Goal: Information Seeking & Learning: Check status

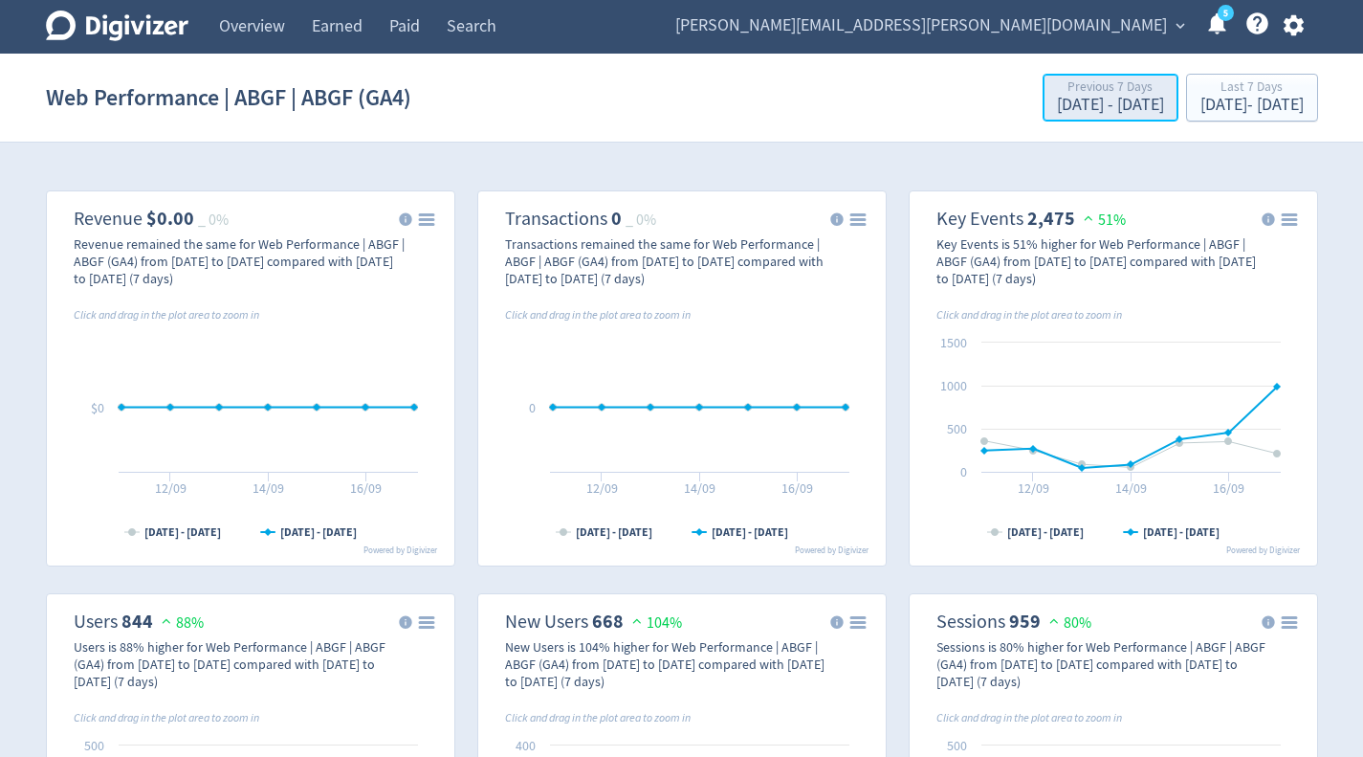
click at [1078, 88] on div "Previous 7 Days [DATE] - [DATE]" at bounding box center [1110, 98] width 124 height 39
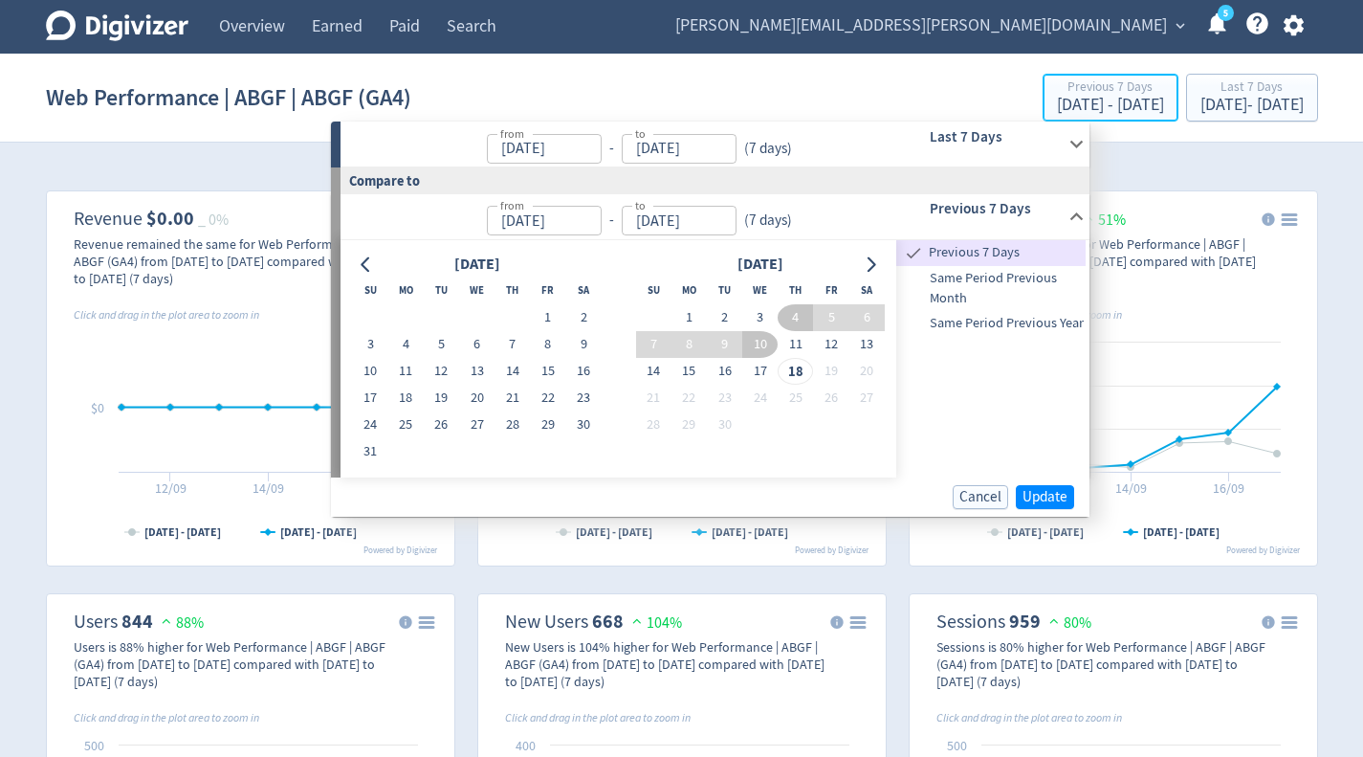
type input "[DATE]"
click at [373, 271] on icon "Go to previous month" at bounding box center [366, 263] width 15 height 15
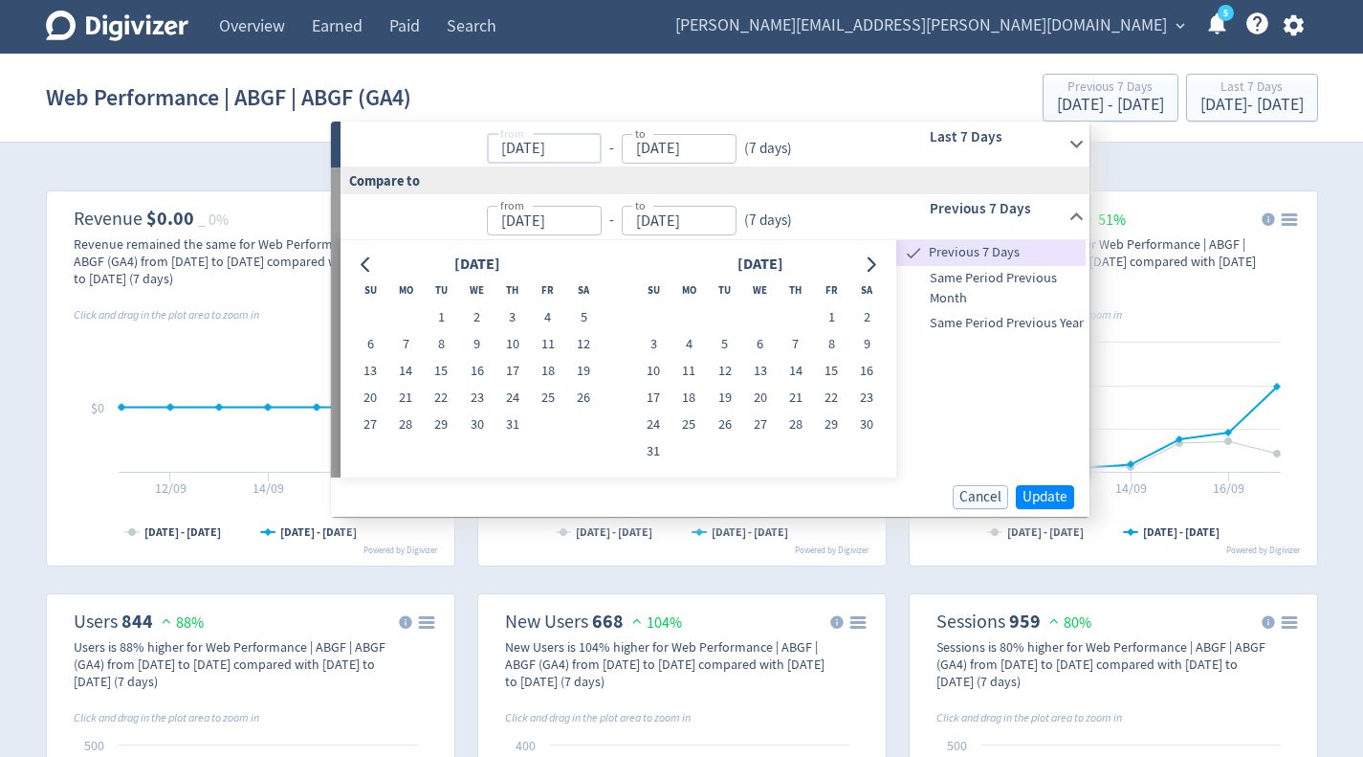
click at [563, 155] on input "[DATE]" at bounding box center [544, 149] width 115 height 30
click at [555, 162] on input "[DATE]" at bounding box center [544, 149] width 115 height 30
click at [556, 139] on input "[DATE]" at bounding box center [544, 149] width 115 height 30
click at [557, 139] on input "[DATE]" at bounding box center [544, 149] width 115 height 30
click at [1084, 150] on icon at bounding box center [1077, 144] width 26 height 26
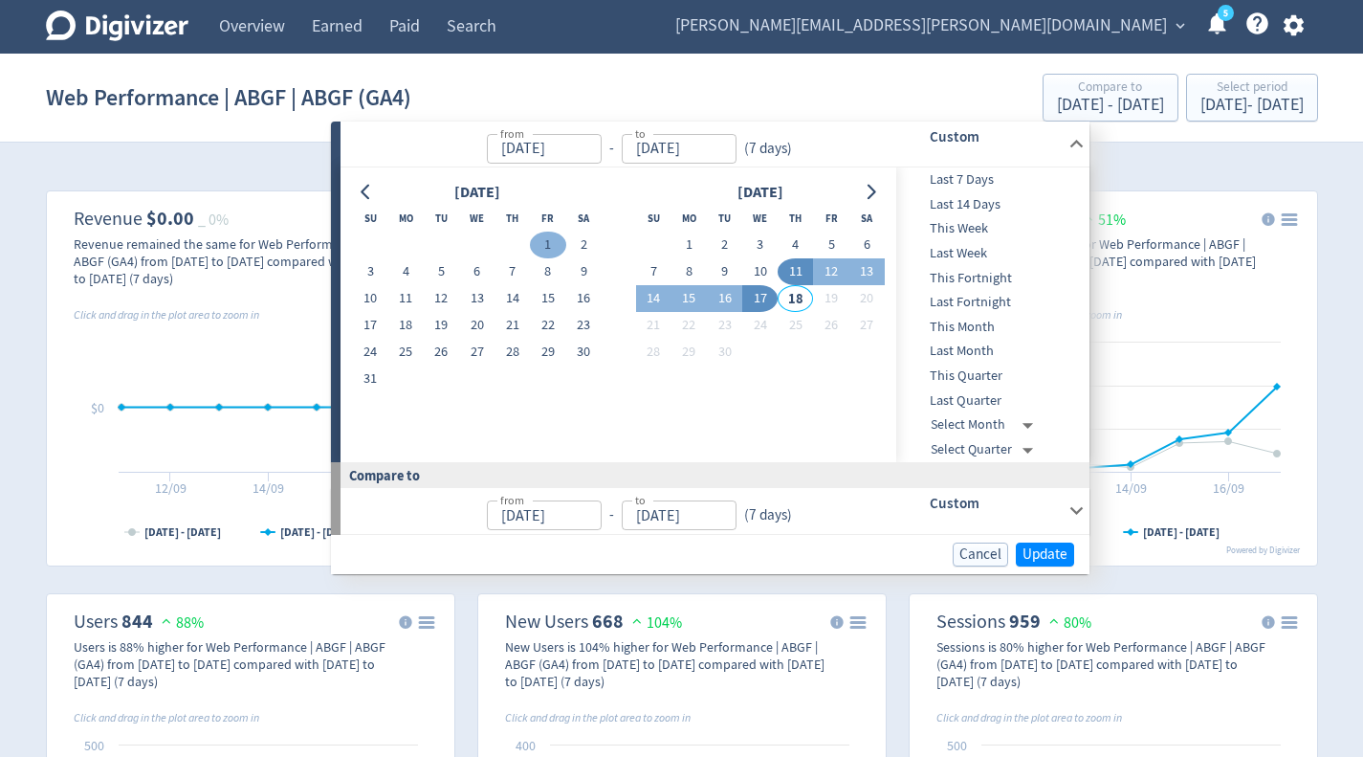
click at [542, 238] on button "1" at bounding box center [547, 244] width 35 height 27
type input "[DATE]"
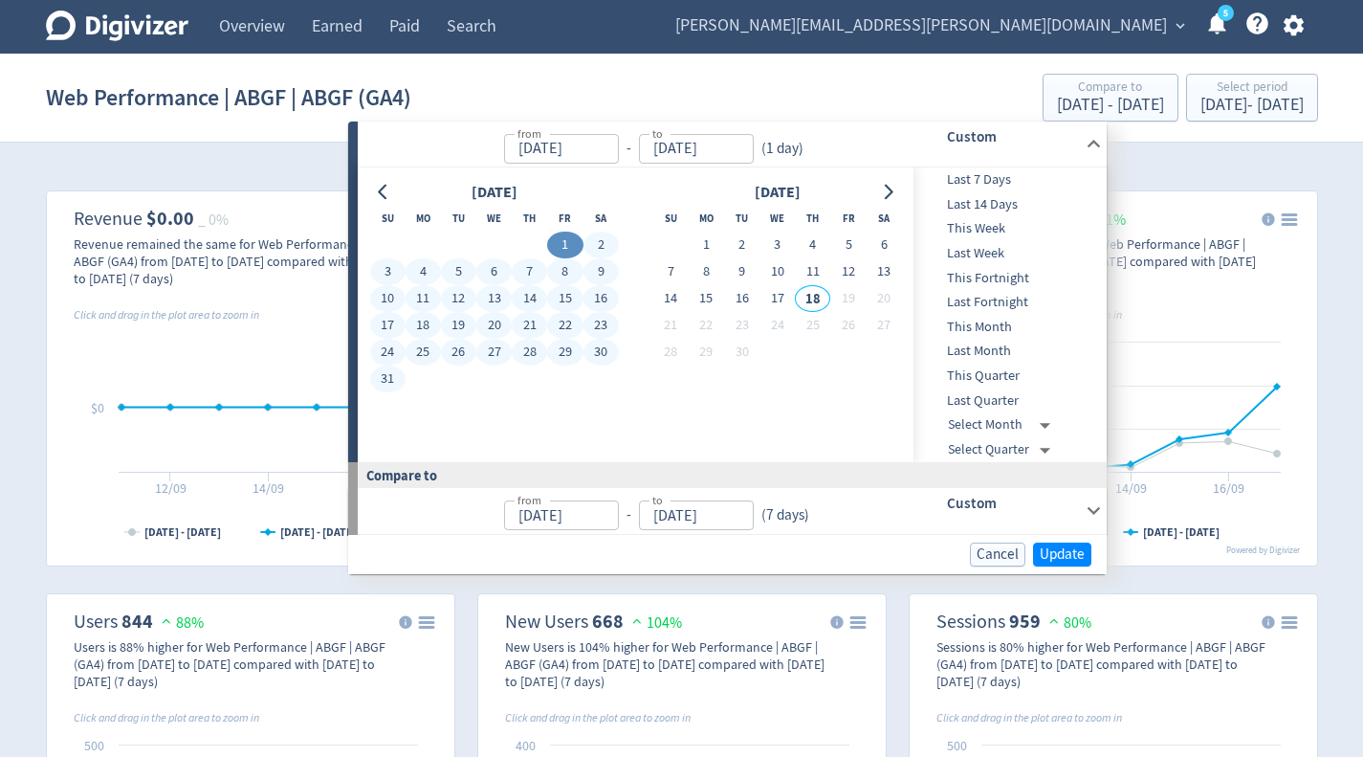
drag, startPoint x: 388, startPoint y: 373, endPoint x: 644, endPoint y: 473, distance: 274.4
click at [390, 373] on button "31" at bounding box center [387, 378] width 35 height 27
type input "[DATE]"
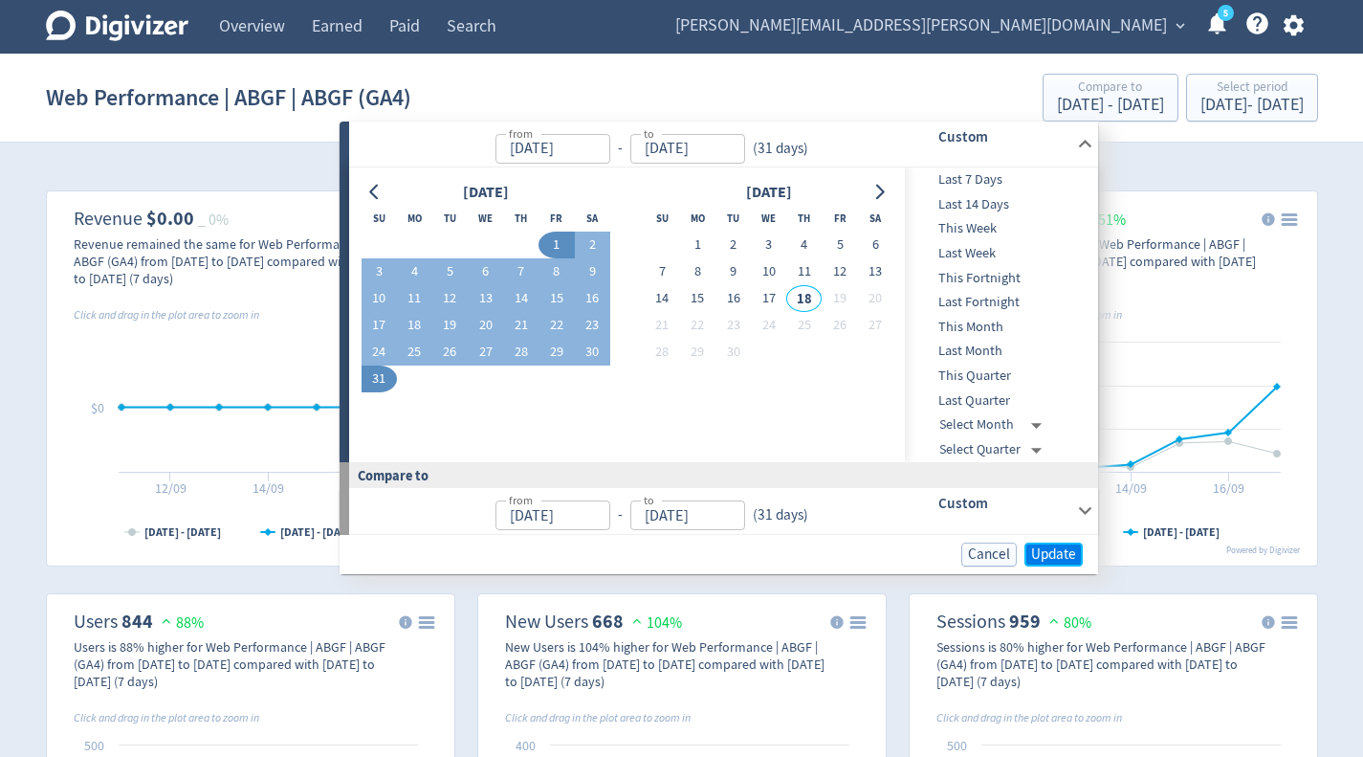
drag, startPoint x: 1031, startPoint y: 554, endPoint x: 987, endPoint y: 570, distance: 46.9
click at [1031, 554] on span "Update" at bounding box center [1053, 554] width 45 height 14
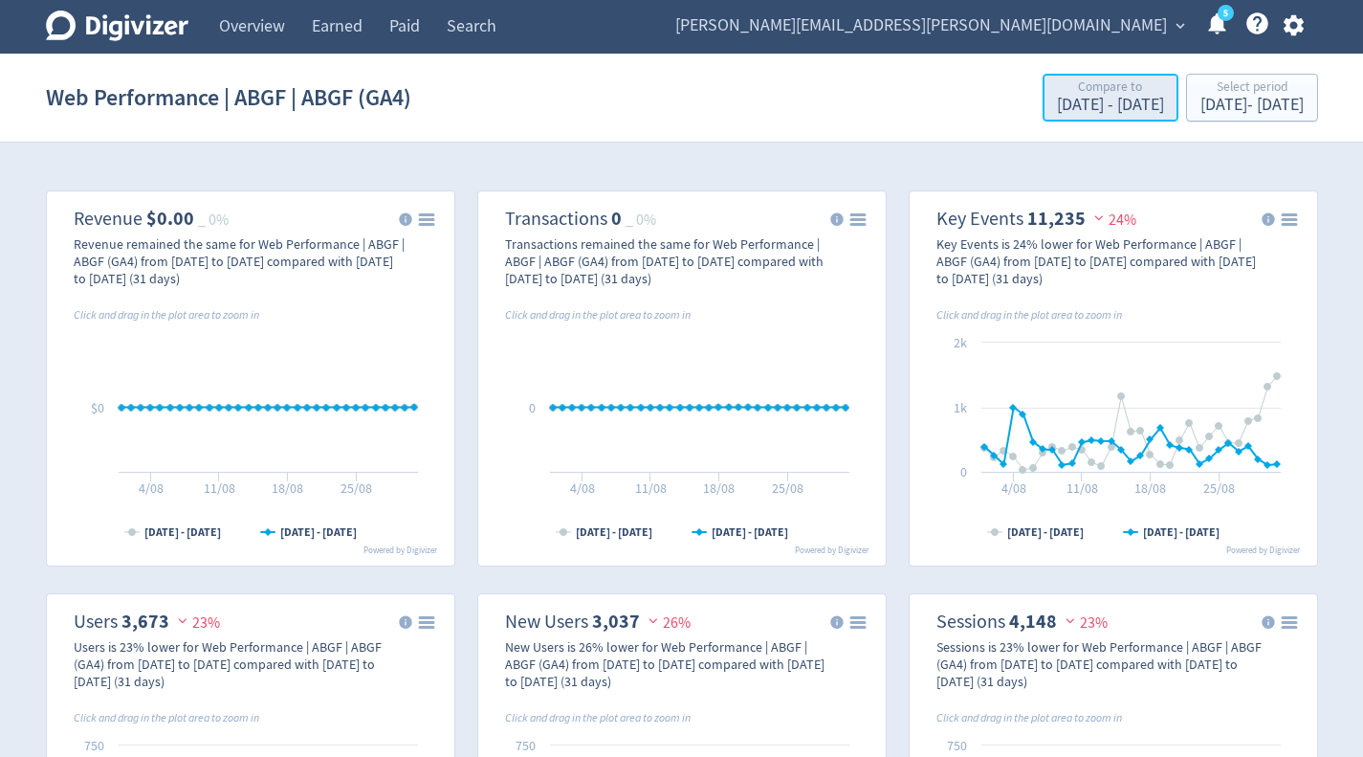
click at [1062, 95] on div "Compare to" at bounding box center [1110, 88] width 107 height 16
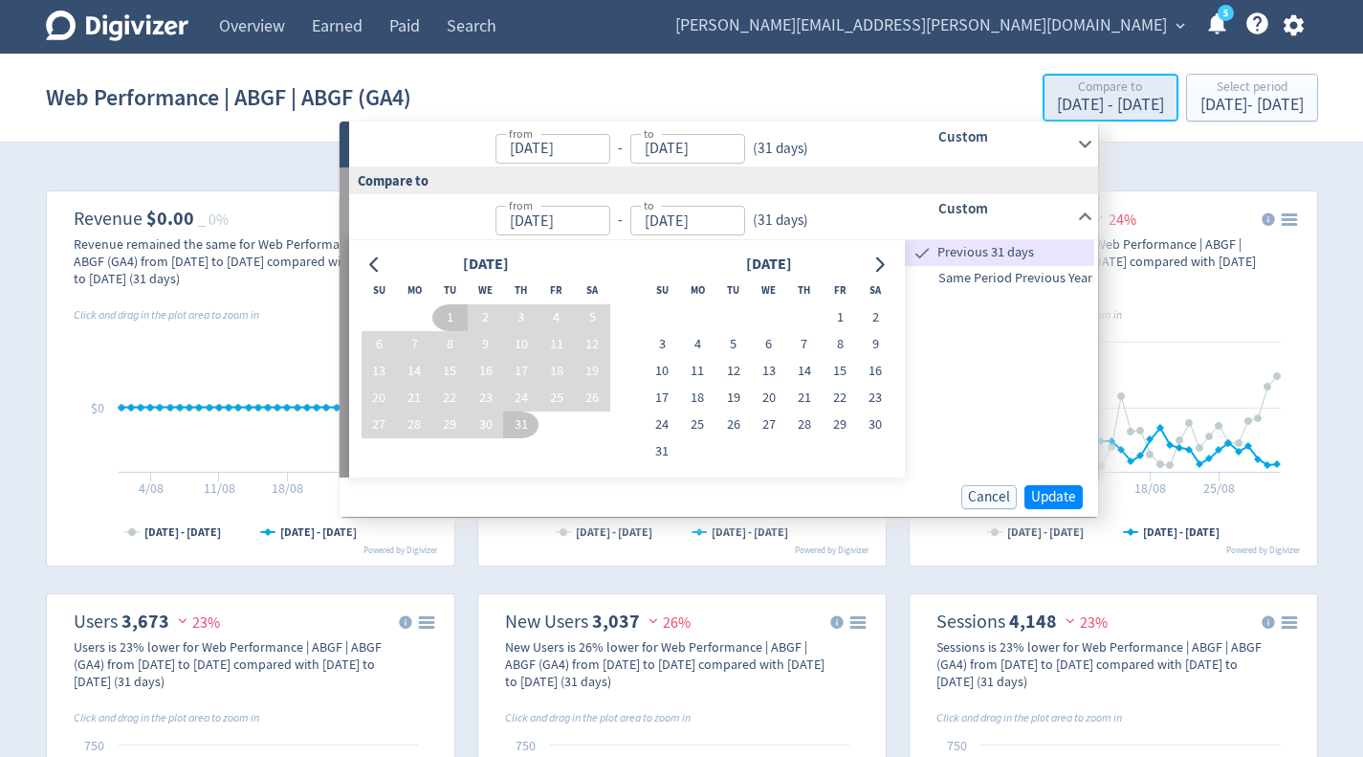
type input "[DATE]"
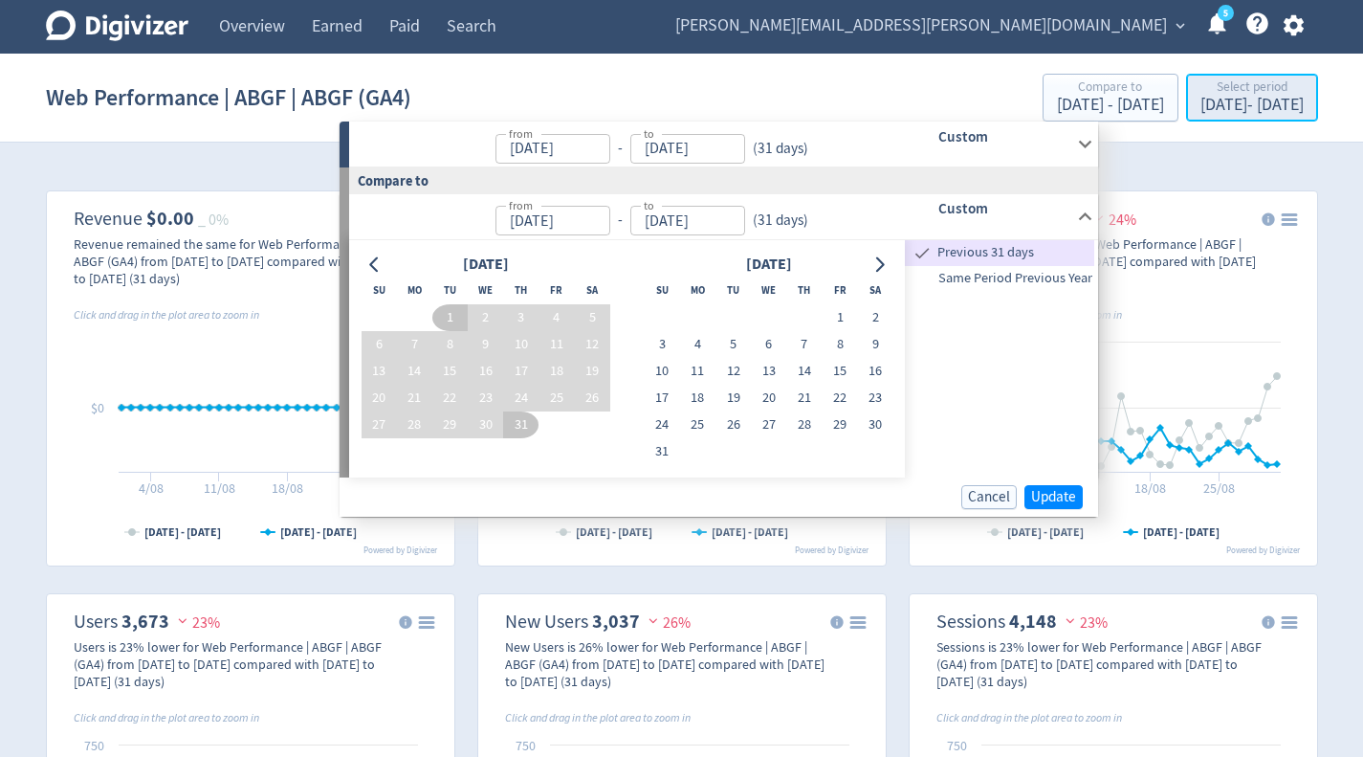
click at [1246, 100] on div "[DATE] - [DATE]" at bounding box center [1251, 105] width 103 height 17
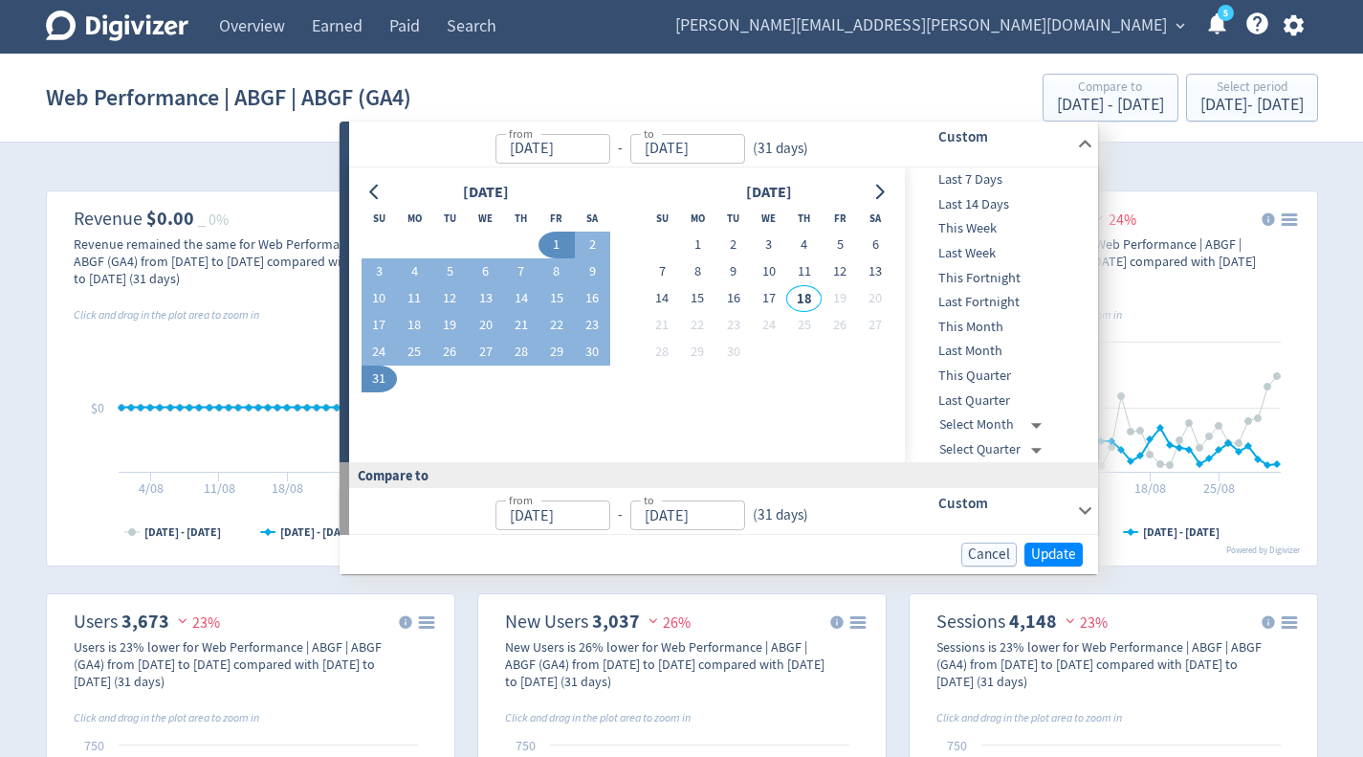
click at [764, 92] on div "Web Performance | ABGF | ABGF (GA4) Compare to [DATE] - [DATE] Select period [D…" at bounding box center [682, 97] width 1272 height 61
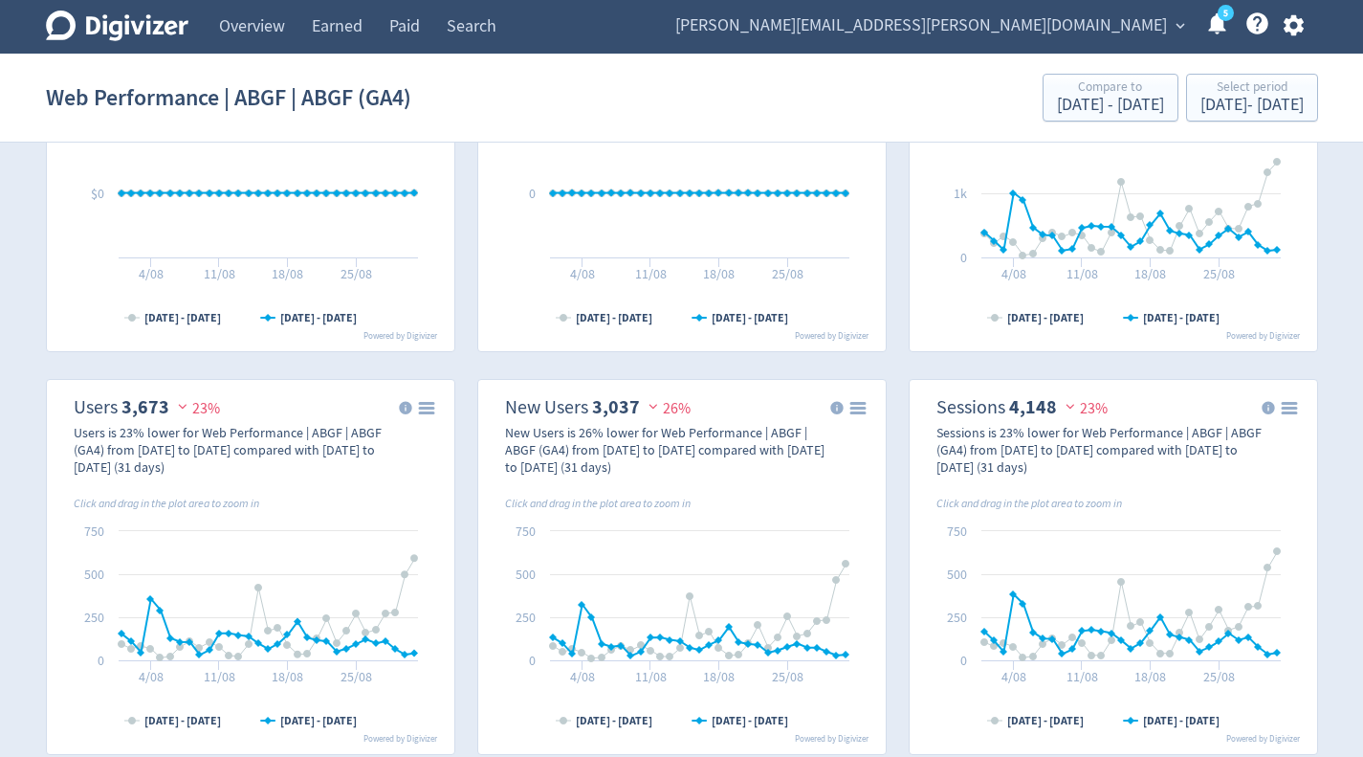
scroll to position [191, 0]
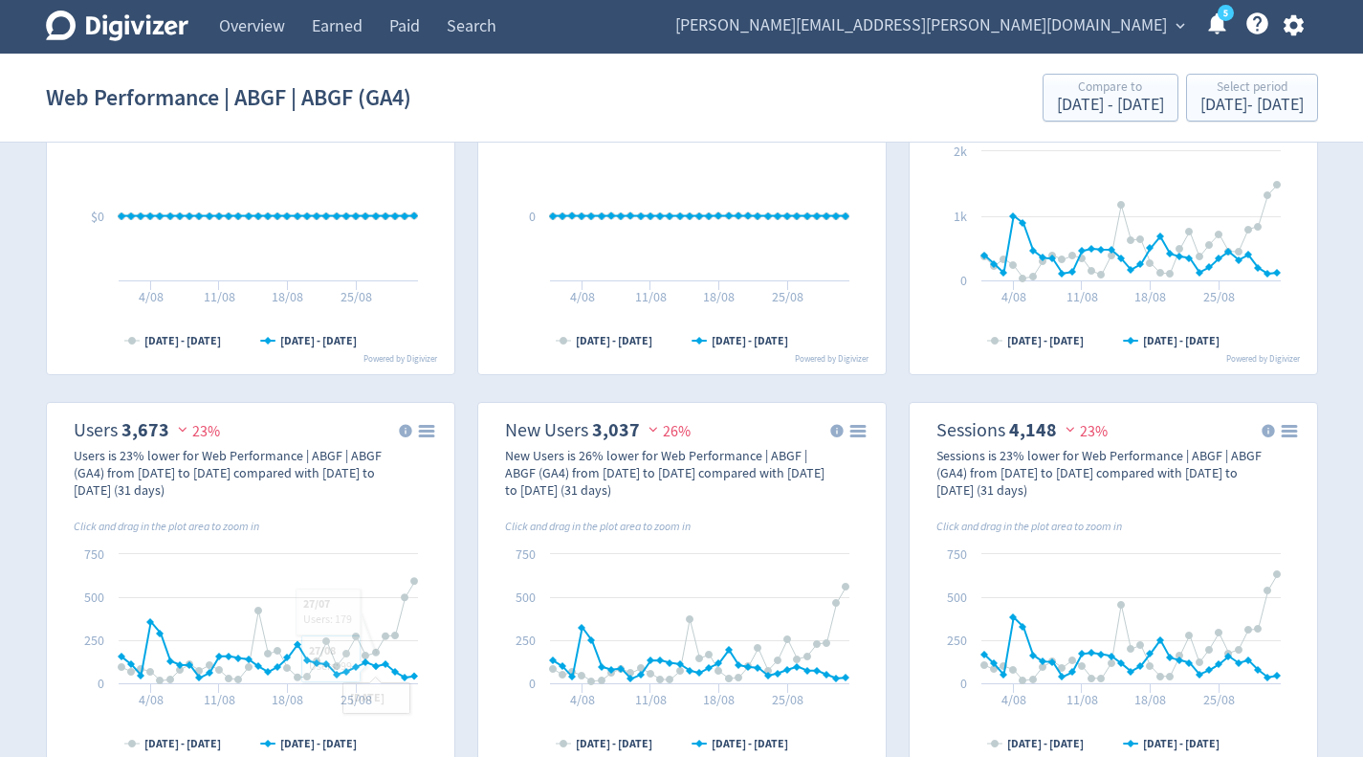
drag, startPoint x: 190, startPoint y: 422, endPoint x: 200, endPoint y: 424, distance: 9.8
click at [194, 422] on span "23%" at bounding box center [196, 431] width 47 height 19
click at [1200, 88] on div "Select period" at bounding box center [1251, 88] width 103 height 16
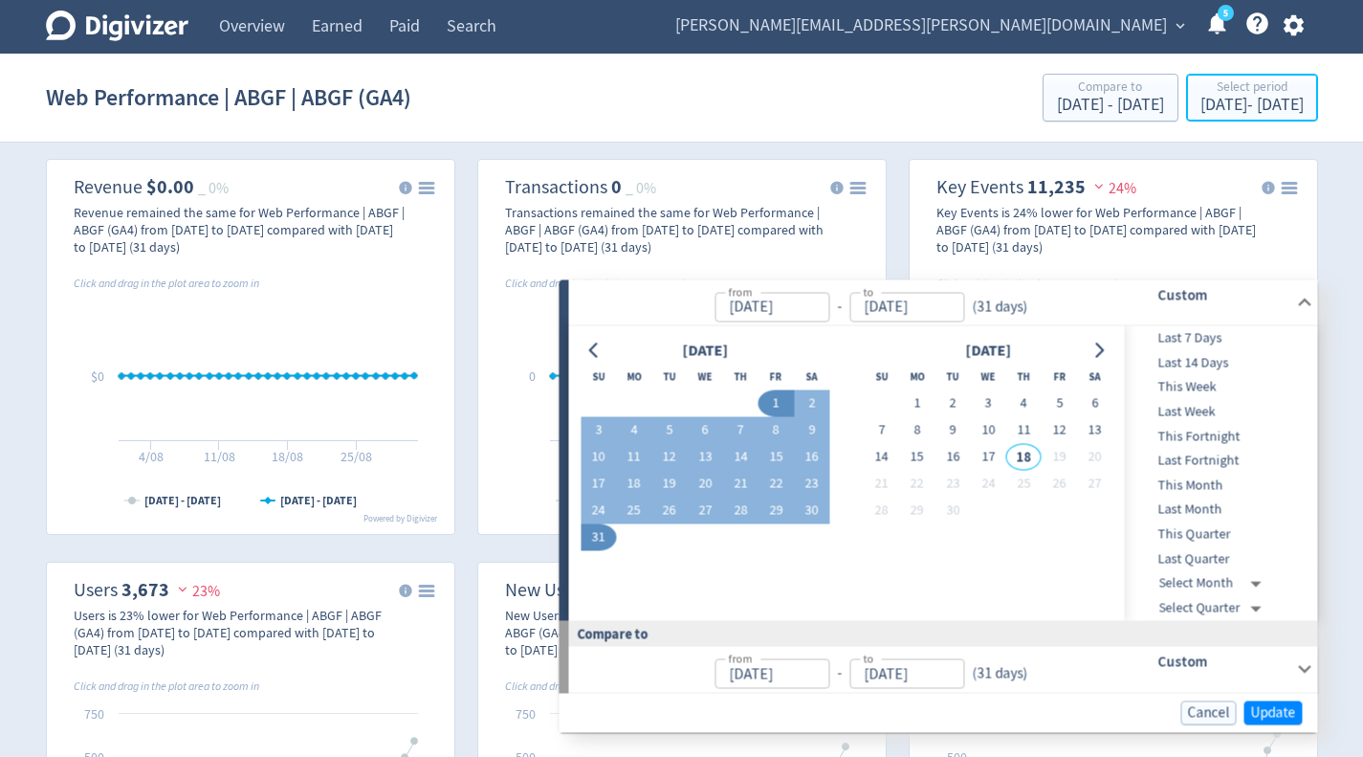
scroll to position [0, 0]
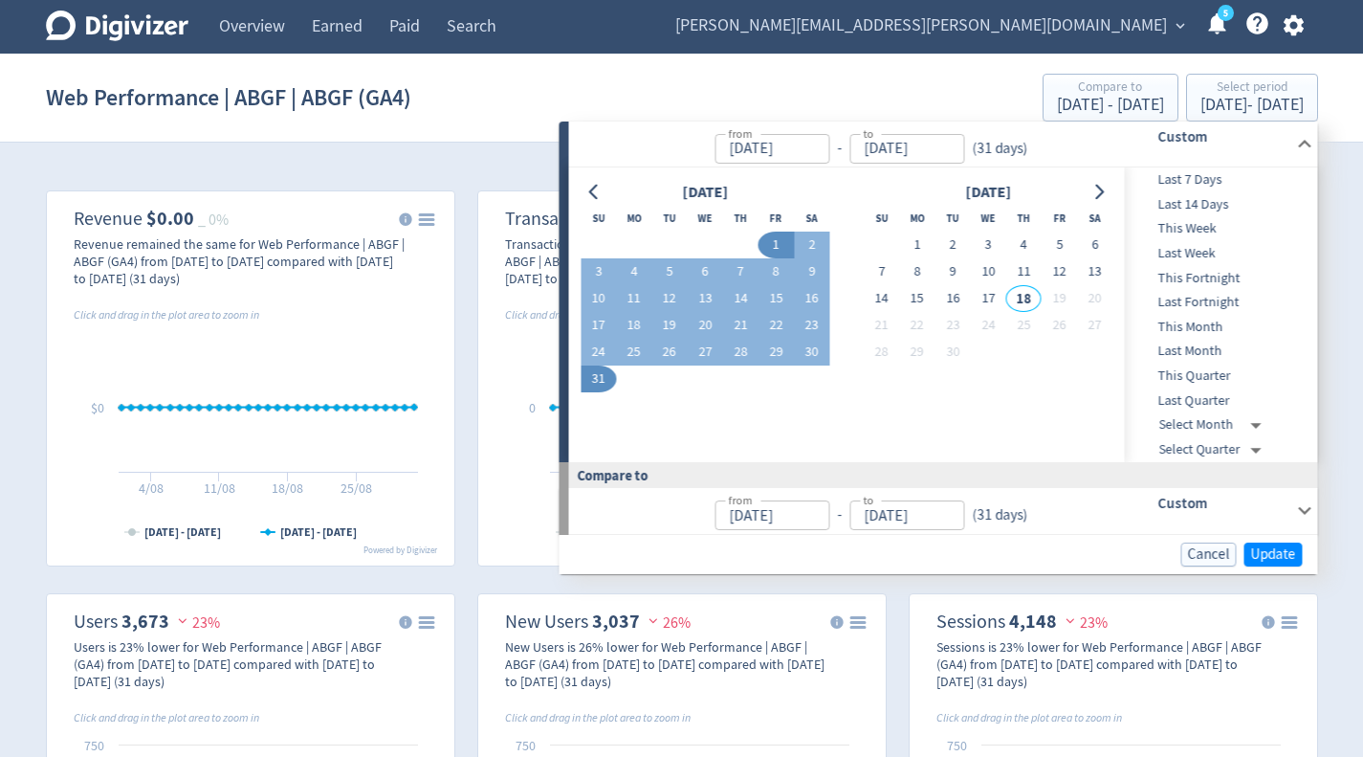
click at [796, 526] on input "[DATE]" at bounding box center [771, 515] width 115 height 30
click at [801, 515] on input "[DATE]" at bounding box center [771, 515] width 115 height 30
click at [1193, 496] on h6 "Custom" at bounding box center [1222, 503] width 131 height 23
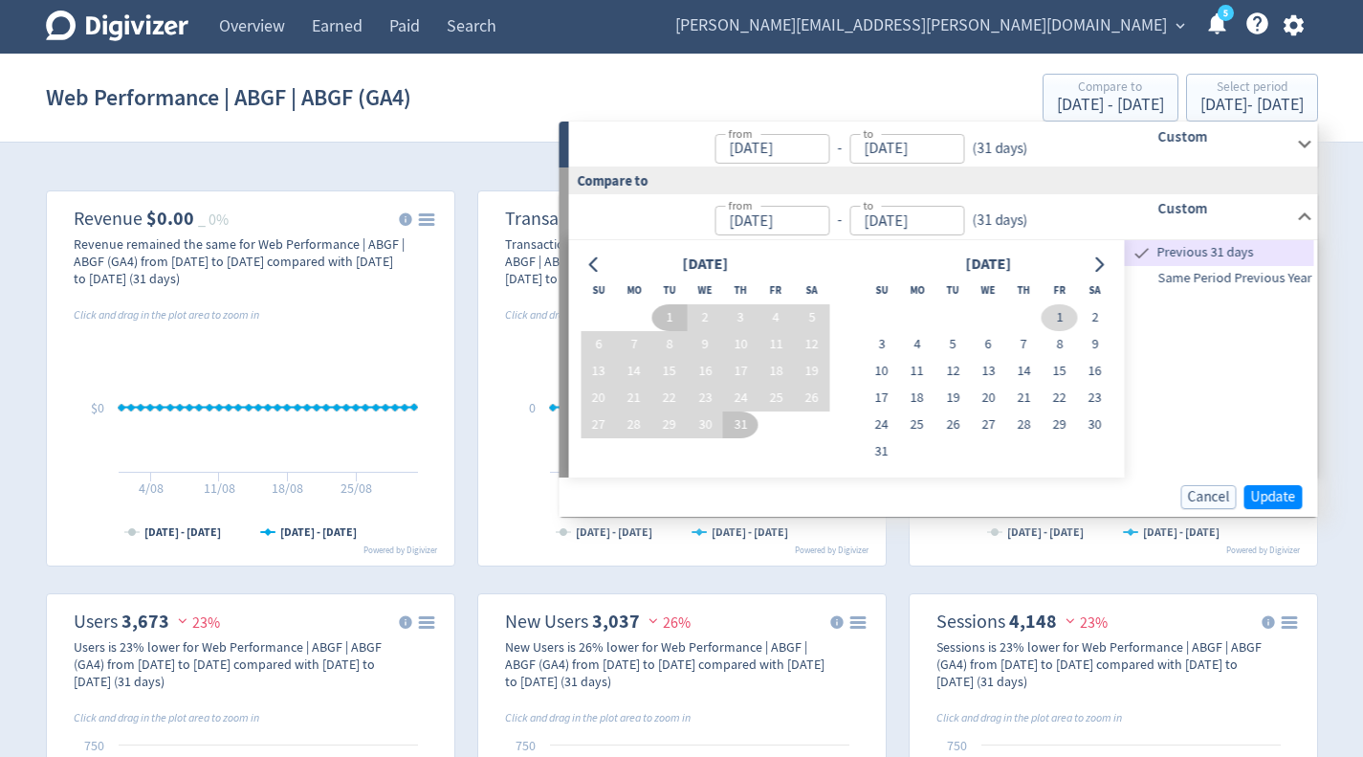
click at [1061, 313] on button "1" at bounding box center [1059, 317] width 35 height 27
type input "[DATE]"
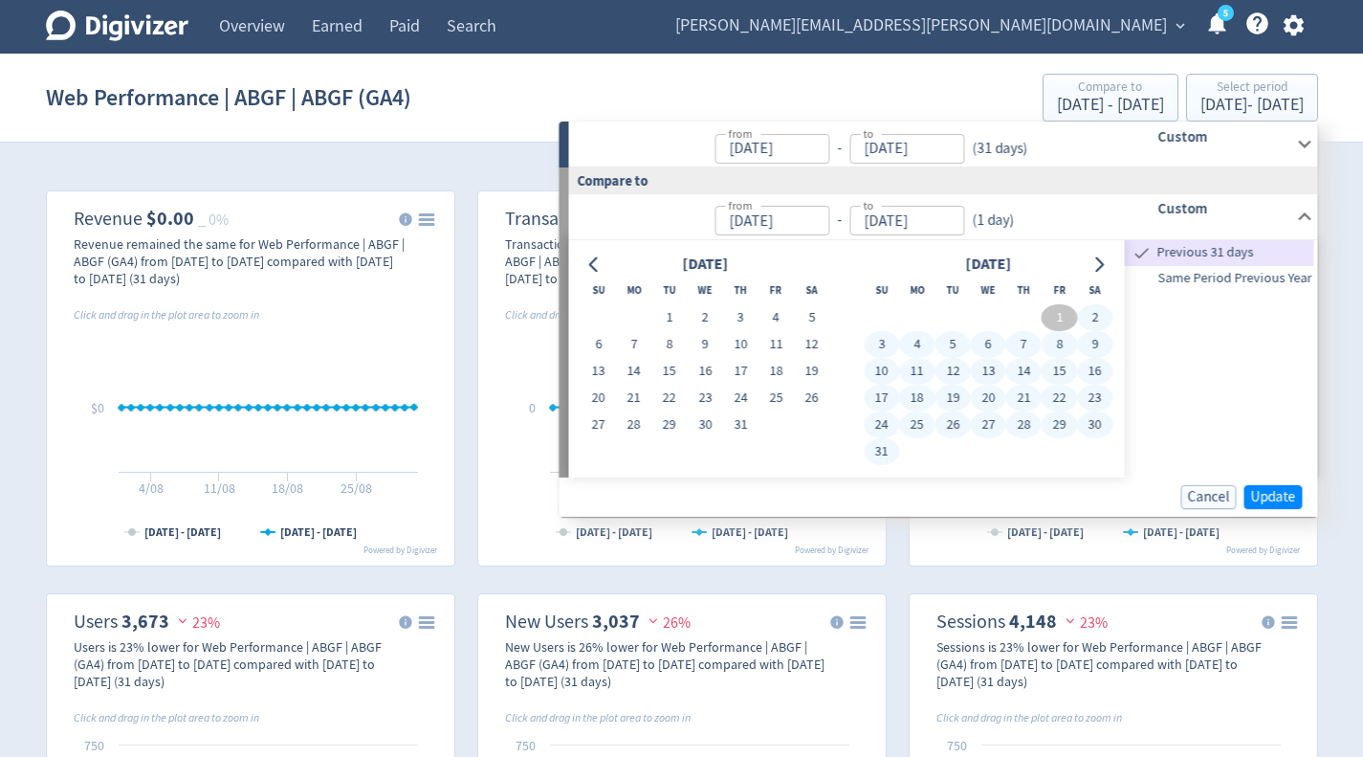
click at [871, 450] on button "31" at bounding box center [881, 451] width 35 height 27
type input "[DATE]"
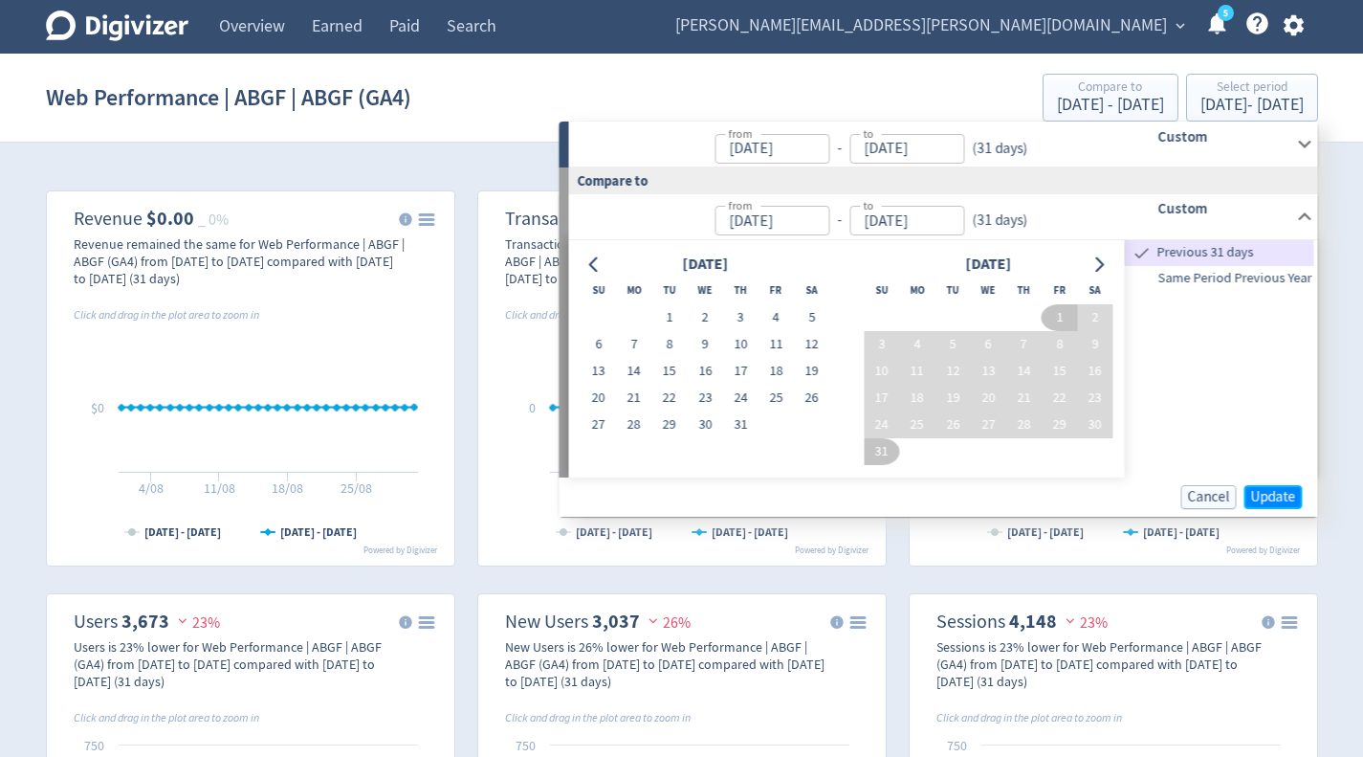
click at [1294, 490] on span "Update" at bounding box center [1273, 497] width 45 height 14
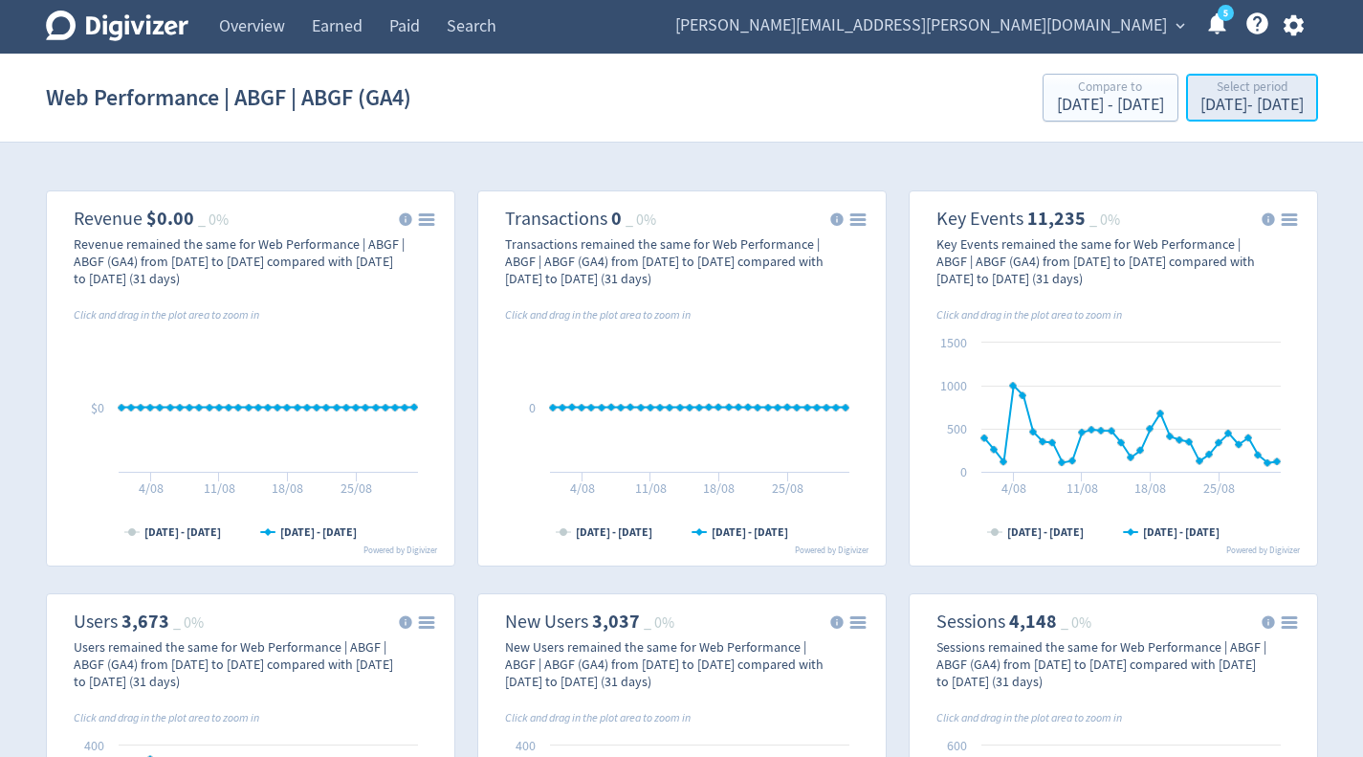
click at [1212, 89] on div "Select period" at bounding box center [1251, 88] width 103 height 16
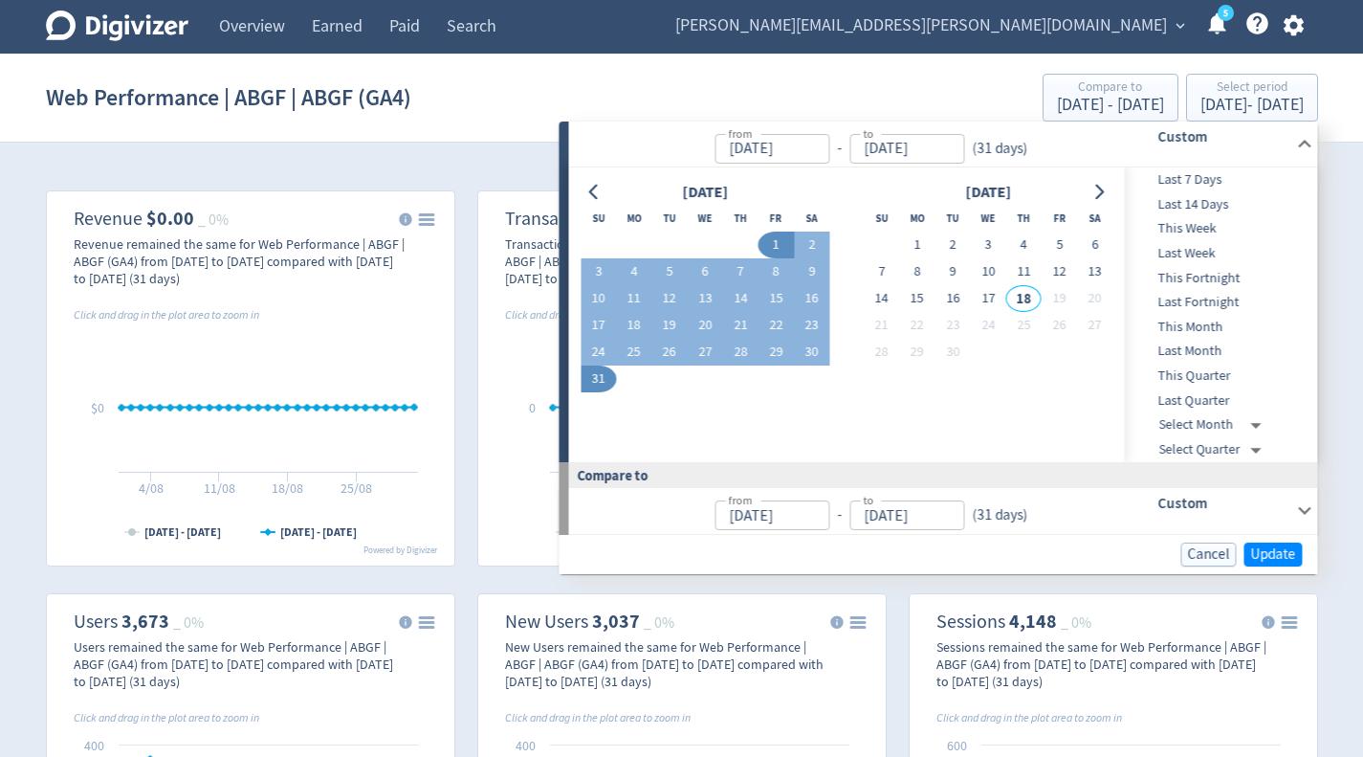
type input "[DATE]"
click at [933, 528] on input "[DATE]" at bounding box center [906, 515] width 115 height 30
type input "[DATE]"
click at [787, 522] on input "[DATE]" at bounding box center [771, 515] width 115 height 30
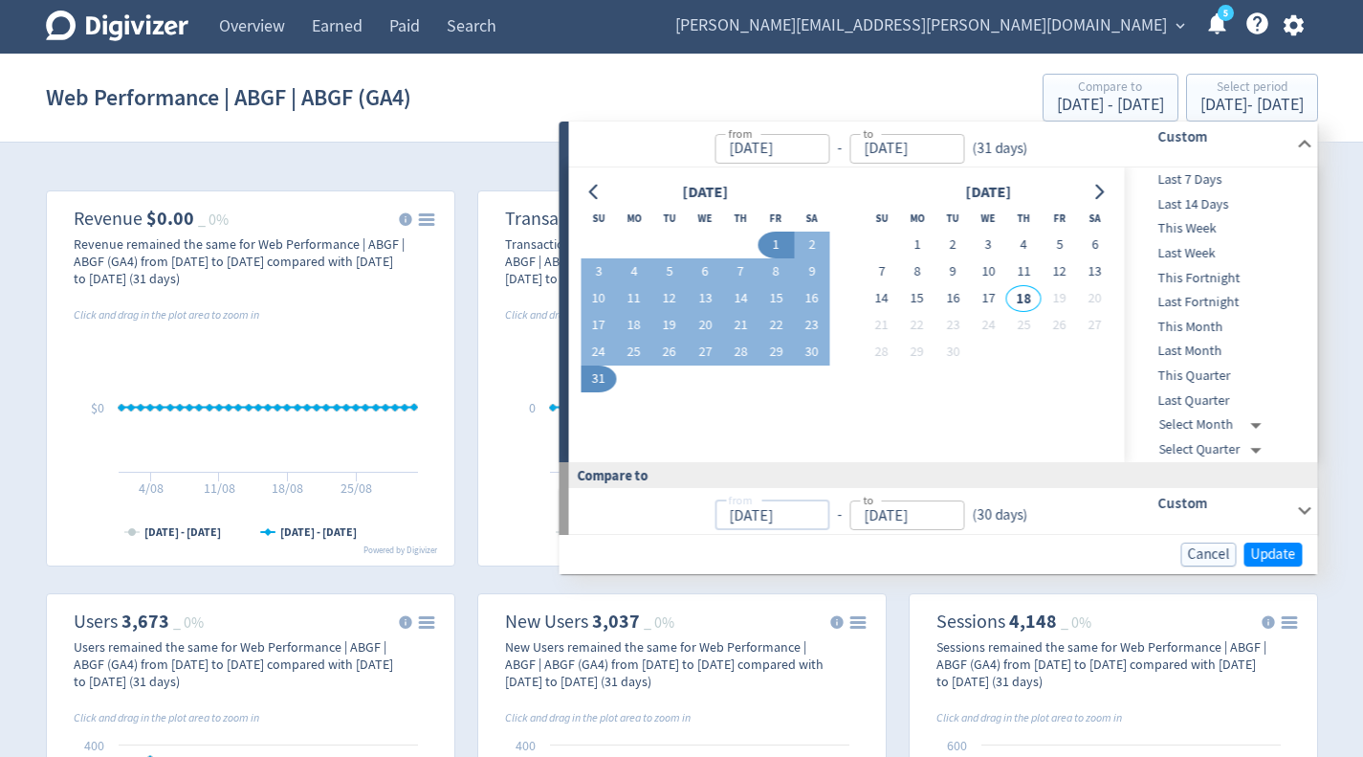
click at [786, 522] on input "[DATE]" at bounding box center [771, 515] width 115 height 30
click at [1219, 516] on div "Custom" at bounding box center [1197, 510] width 189 height 45
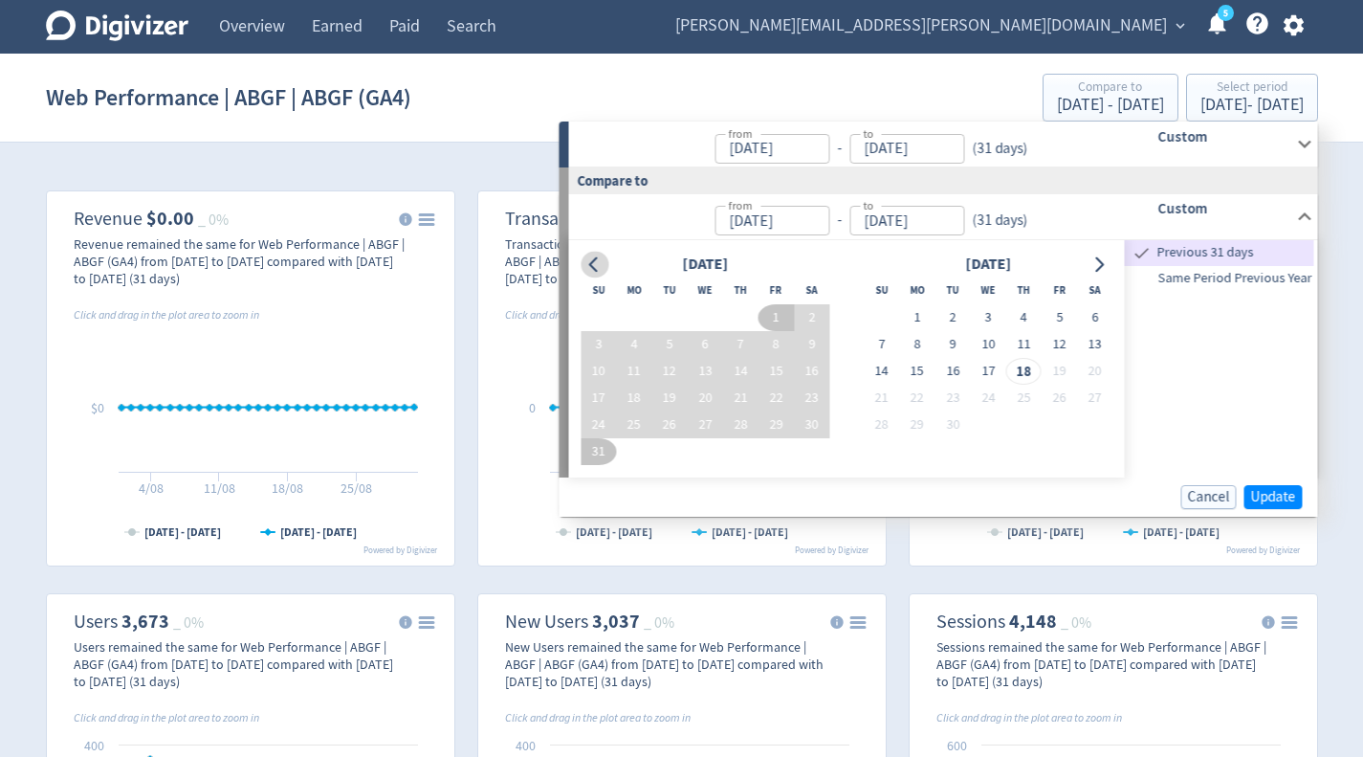
click at [597, 260] on icon "Go to previous month" at bounding box center [594, 263] width 15 height 15
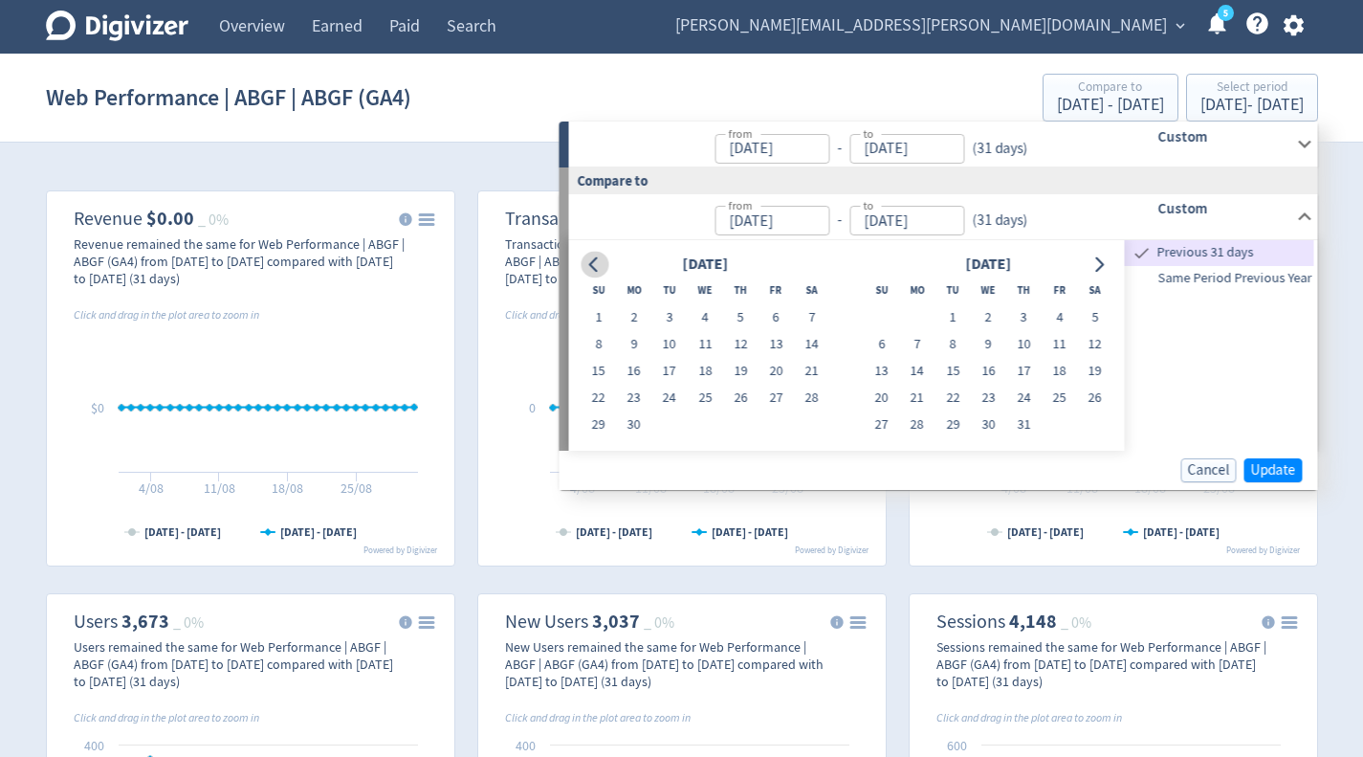
click at [597, 260] on icon "Go to previous month" at bounding box center [594, 263] width 15 height 15
click at [596, 260] on icon "Go to previous month" at bounding box center [594, 263] width 15 height 15
click at [590, 260] on icon "Go to previous month" at bounding box center [594, 263] width 15 height 15
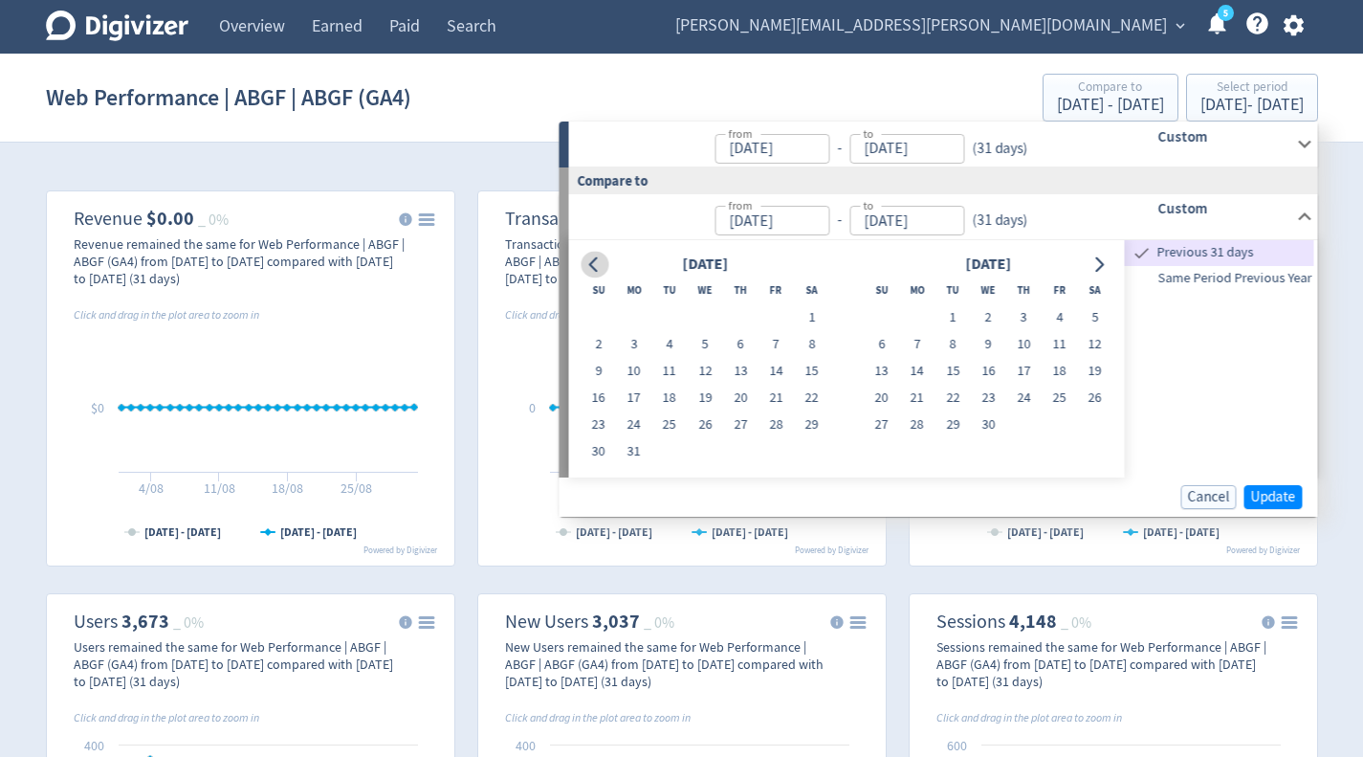
click at [590, 260] on icon "Go to previous month" at bounding box center [594, 263] width 15 height 15
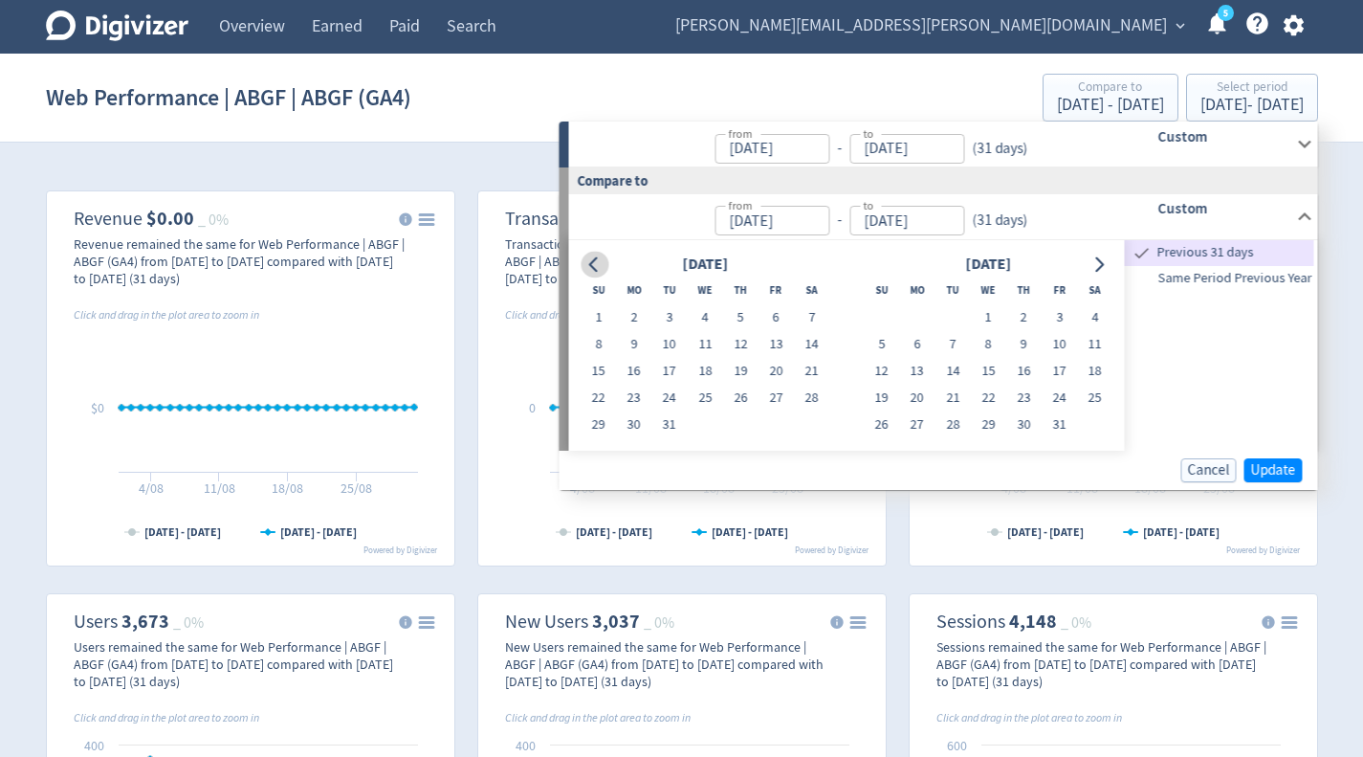
click at [590, 260] on icon "Go to previous month" at bounding box center [594, 263] width 15 height 15
click at [748, 316] on button "1" at bounding box center [740, 317] width 35 height 27
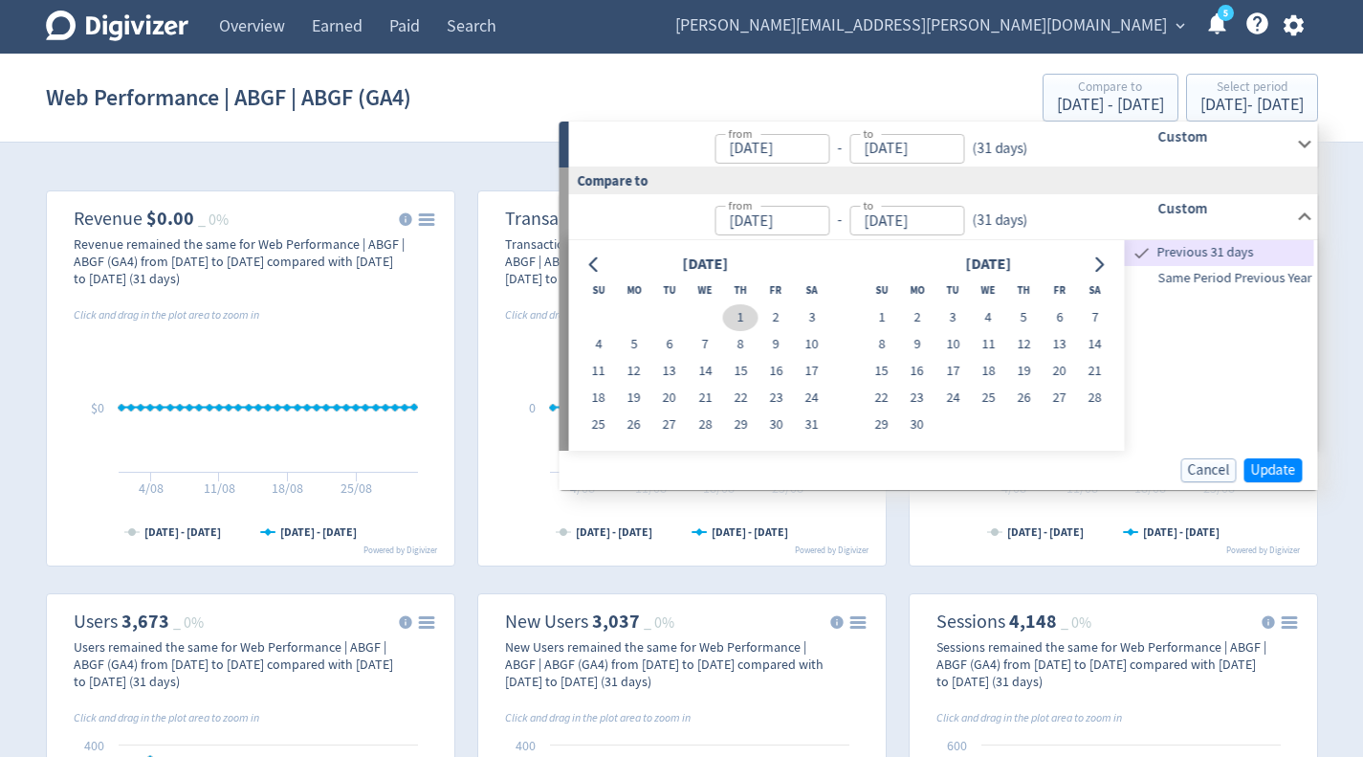
type input "[DATE]"
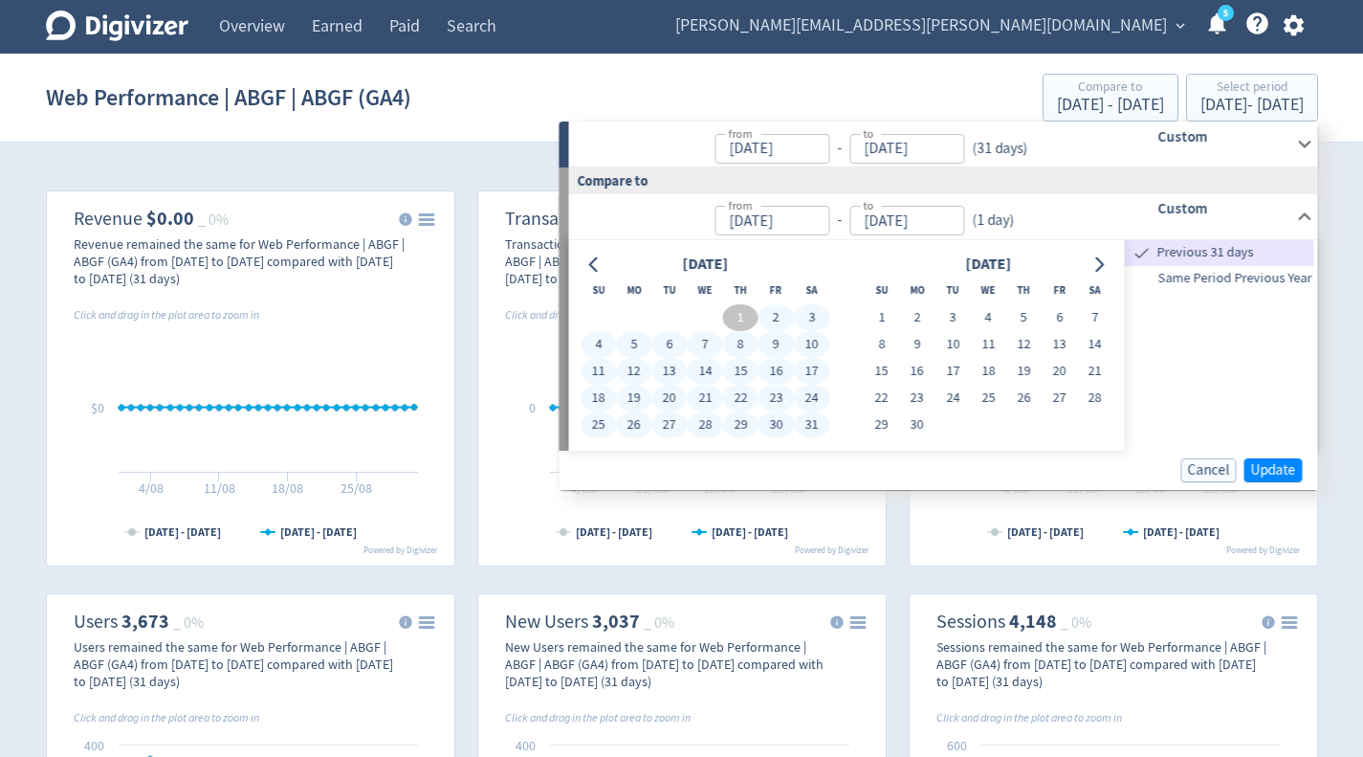
click at [812, 421] on button "31" at bounding box center [811, 424] width 35 height 27
type input "[DATE]"
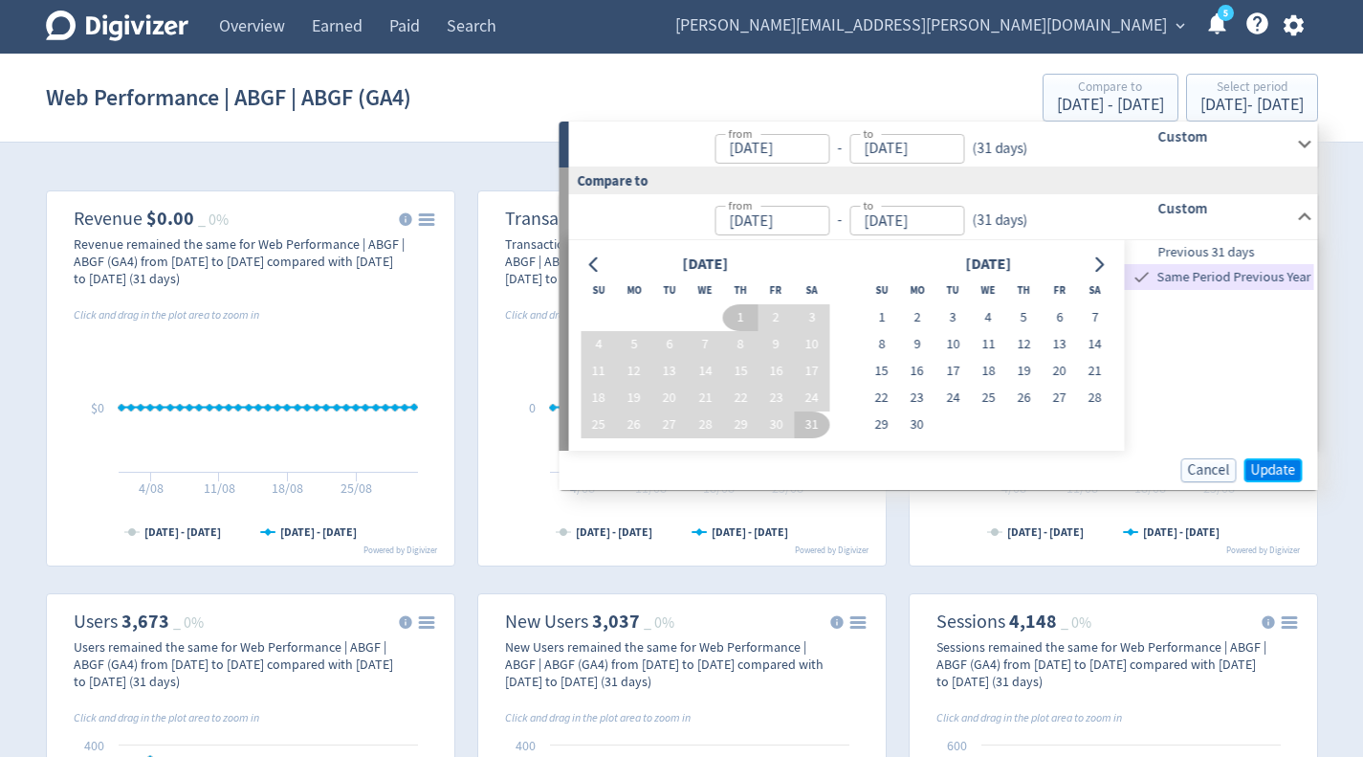
click at [1260, 464] on span "Update" at bounding box center [1273, 470] width 45 height 14
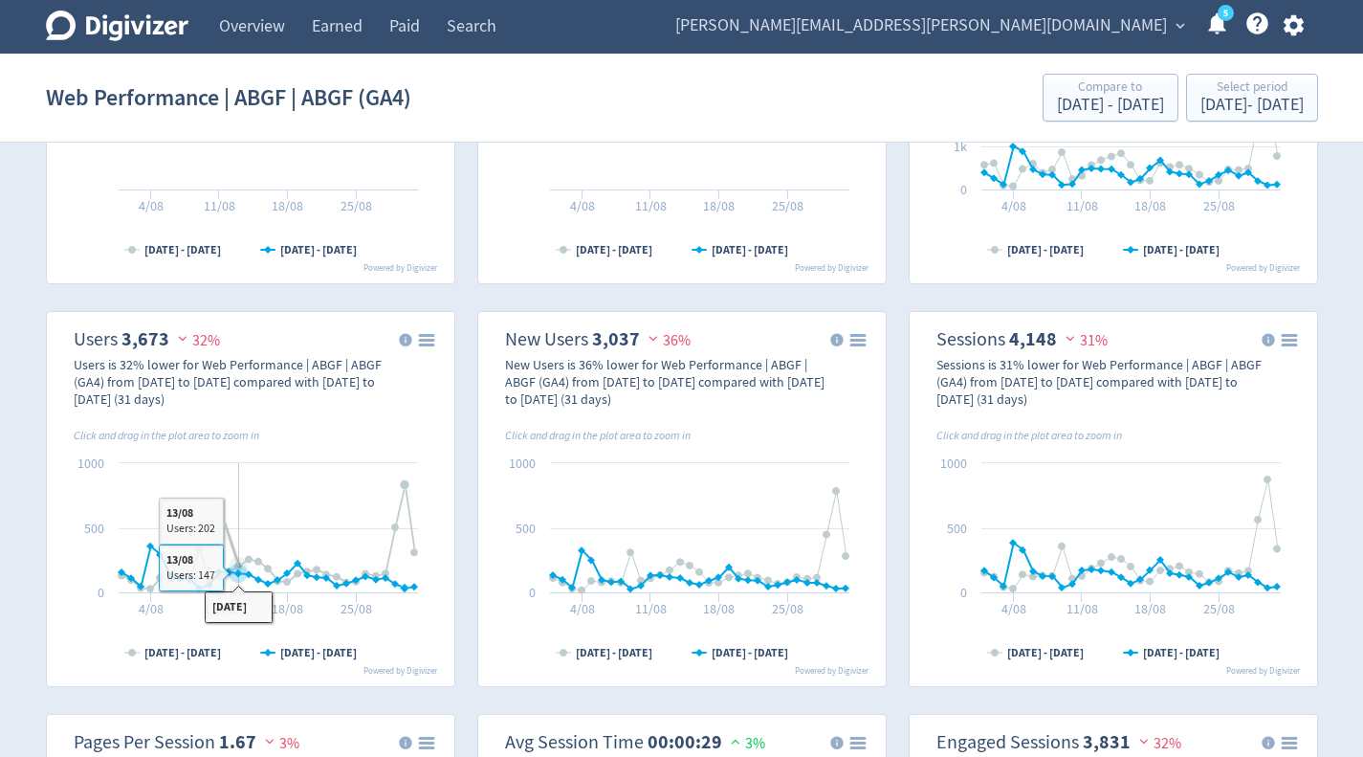
scroll to position [191, 0]
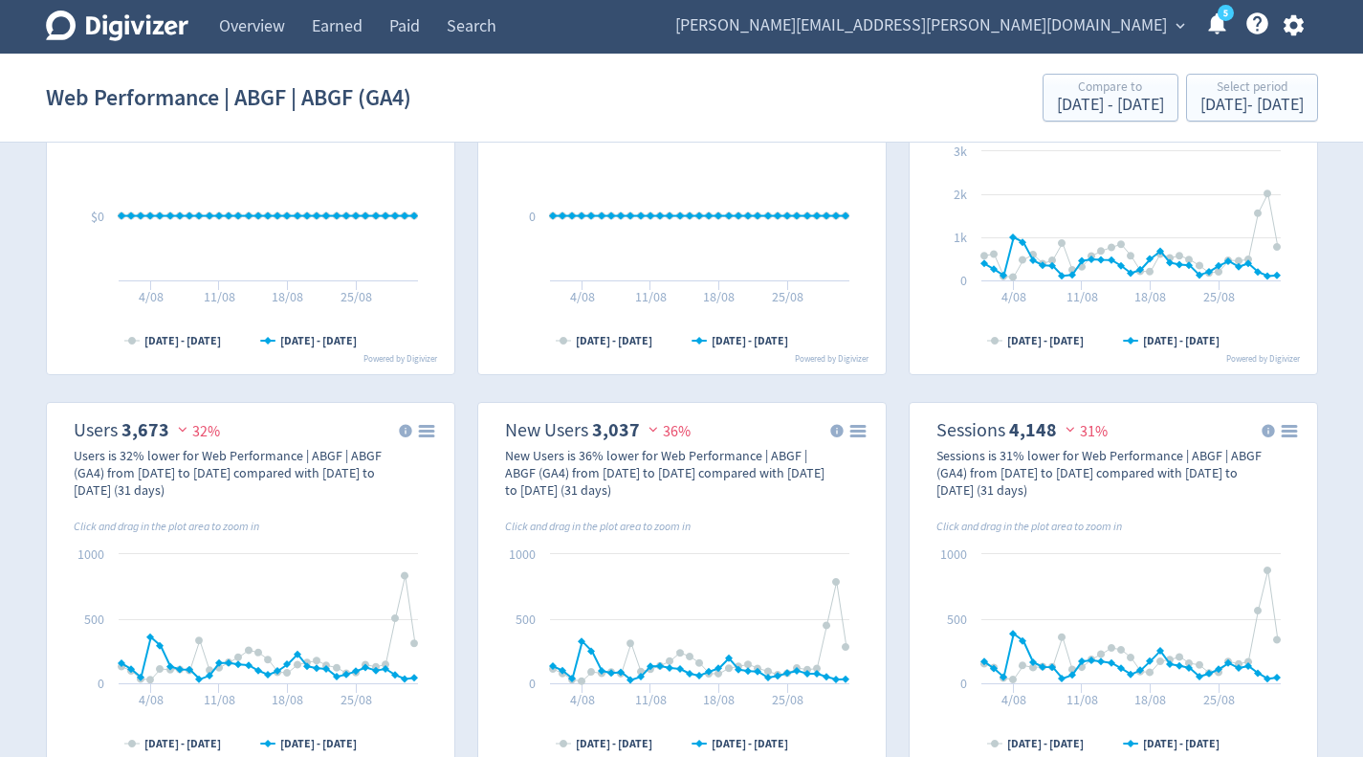
click at [640, 393] on div "Created with Highcharts 10.3.3 Chart context menu [DATE] - [DATE] [DATE] - [DAT…" at bounding box center [682, 590] width 1272 height 1208
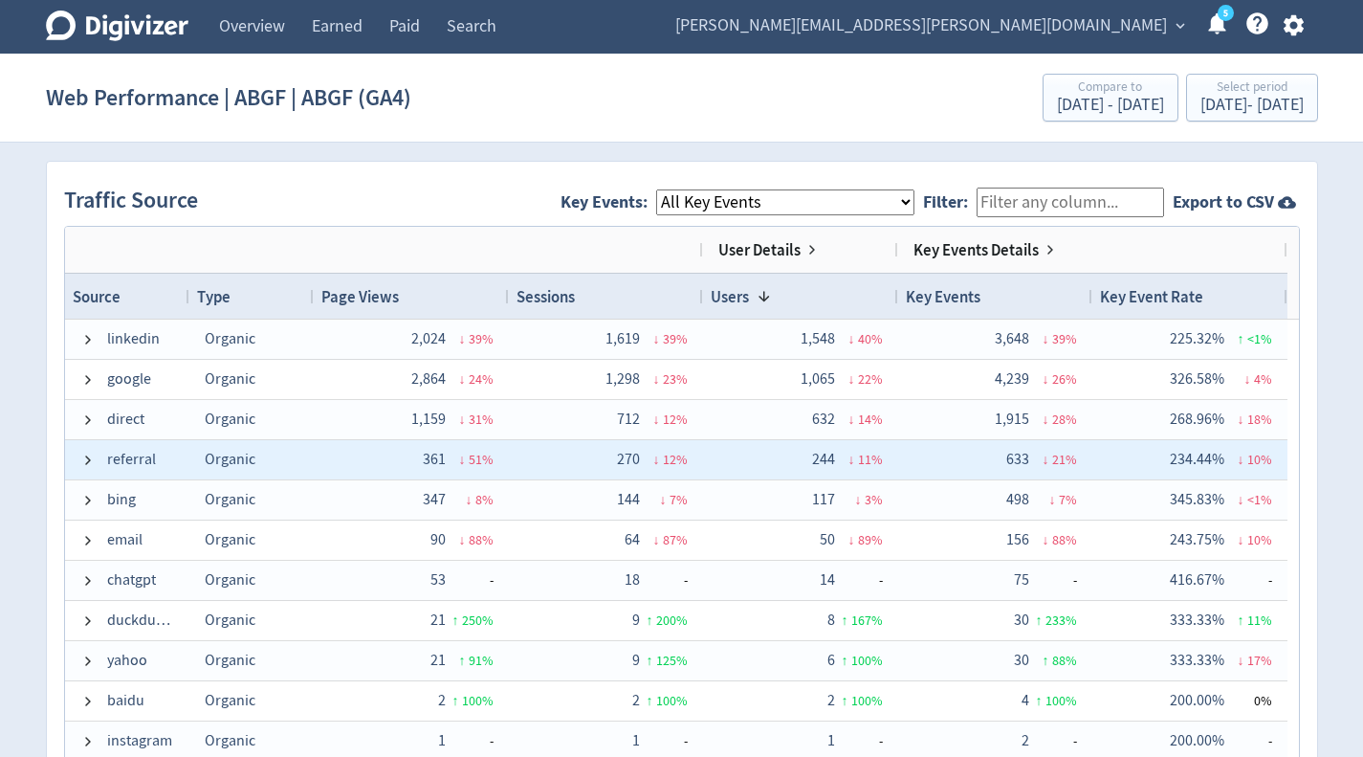
scroll to position [1243, 0]
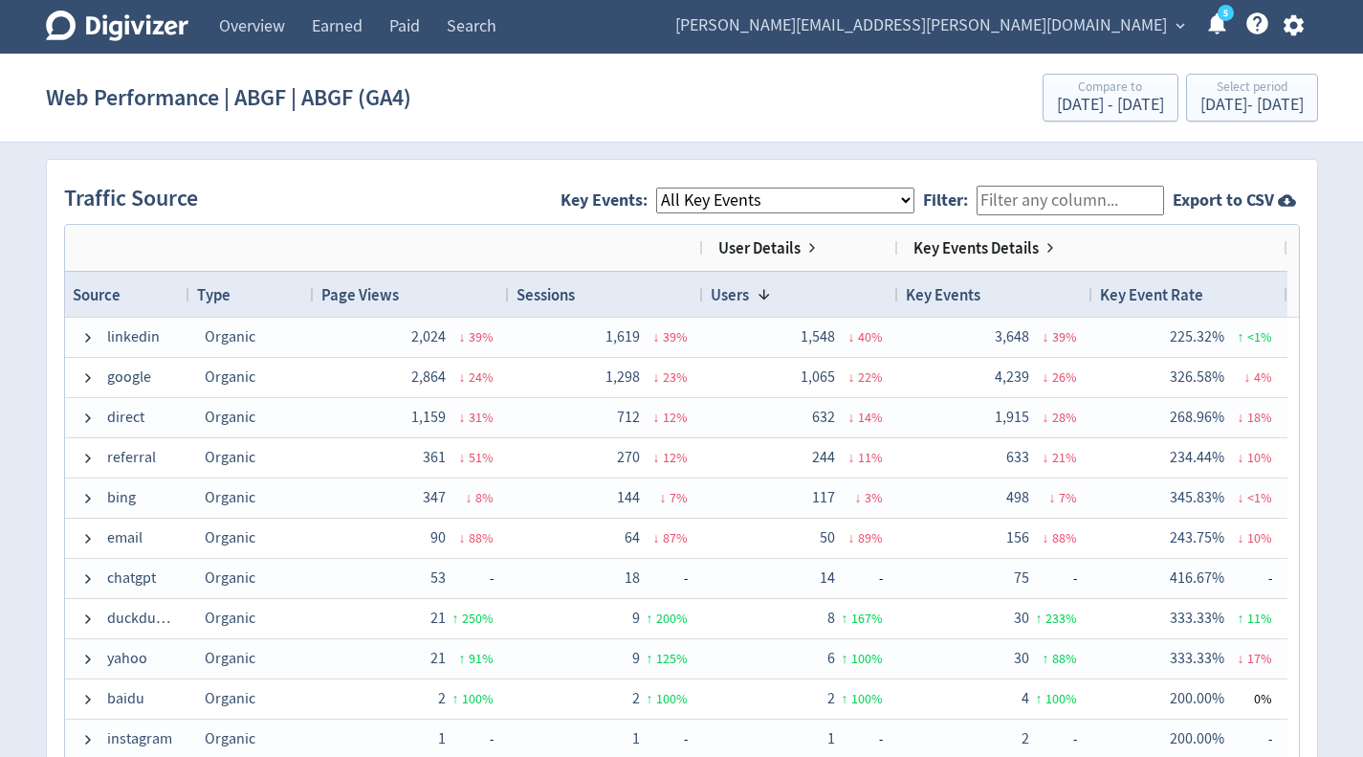
click at [767, 207] on select "All Key Events eCommerce session_start page_view start_application_form" at bounding box center [785, 200] width 258 height 26
click at [410, 220] on div "Traffic Source Key Events: All Key Events eCommerce session_start page_view sta…" at bounding box center [682, 200] width 1236 height 47
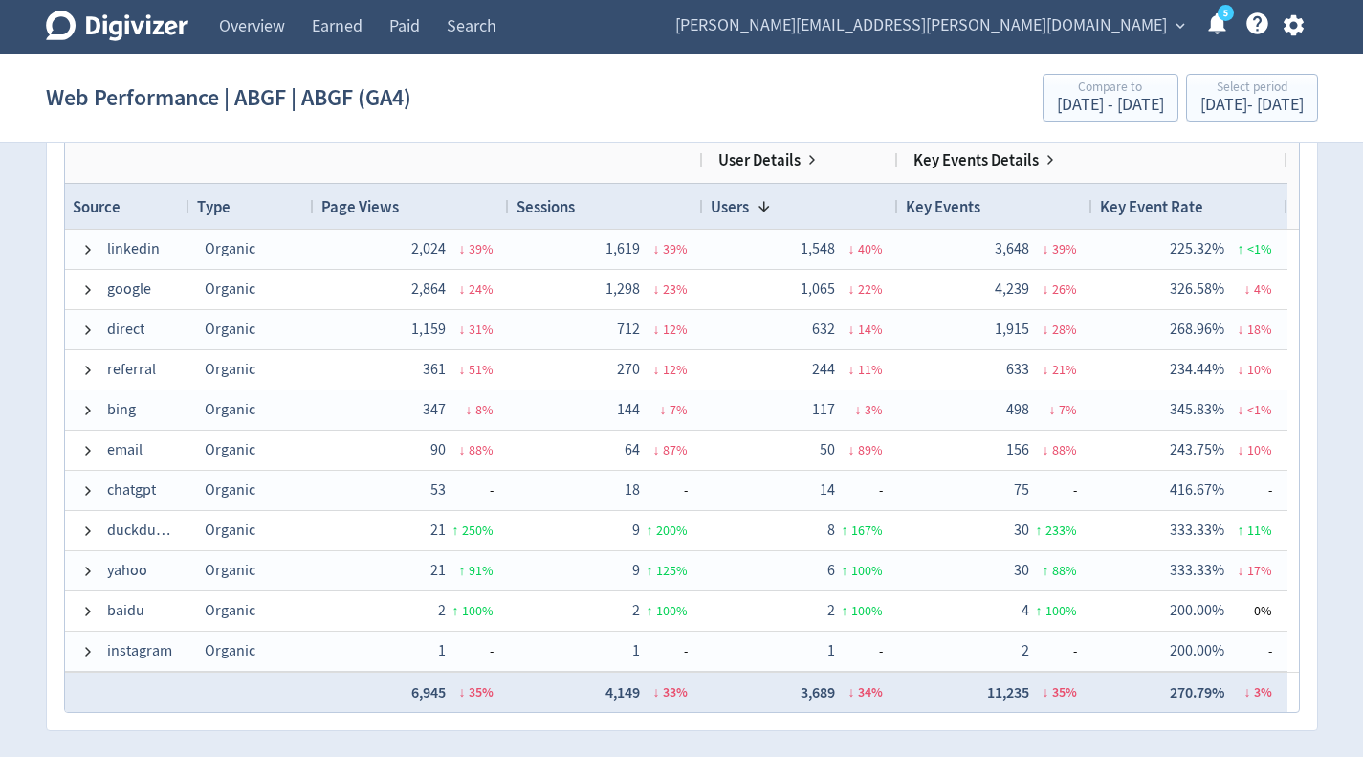
scroll to position [1339, 0]
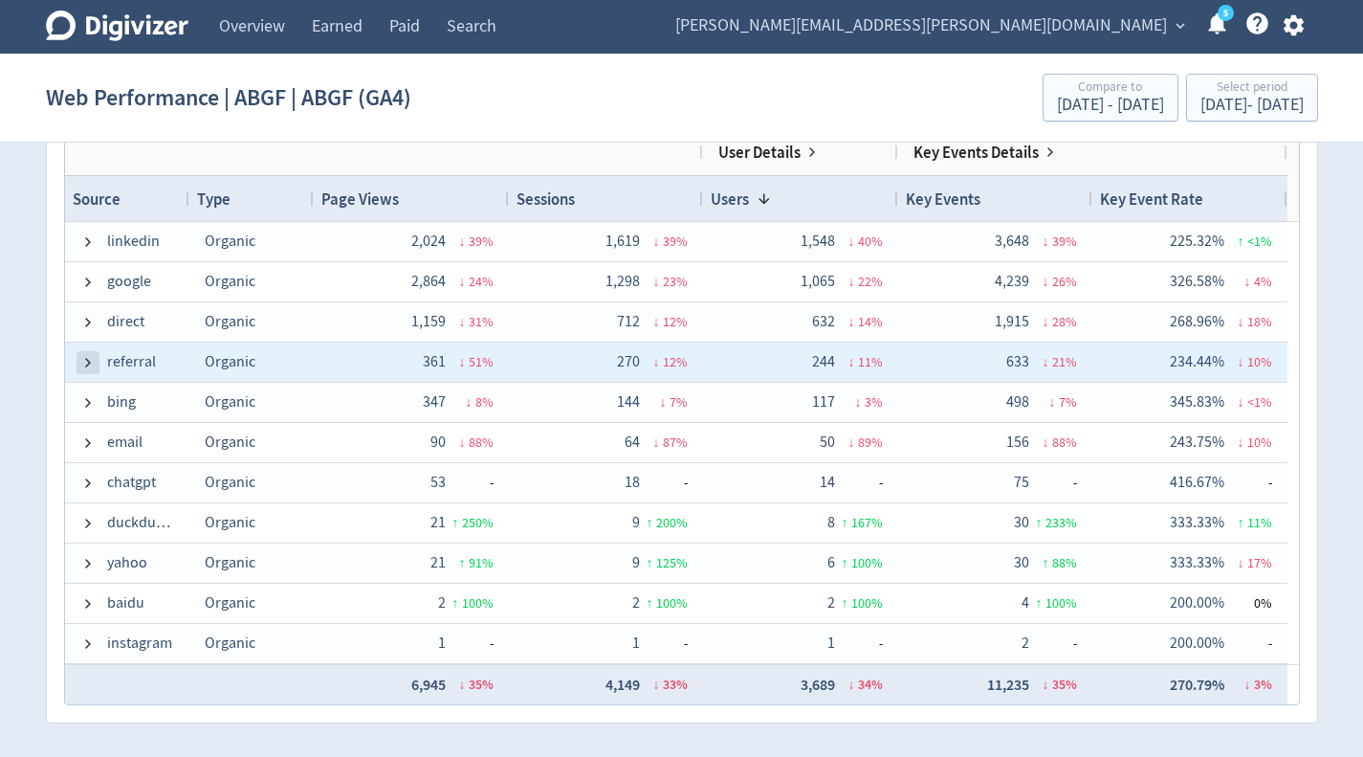
click at [88, 362] on span at bounding box center [87, 362] width 15 height 15
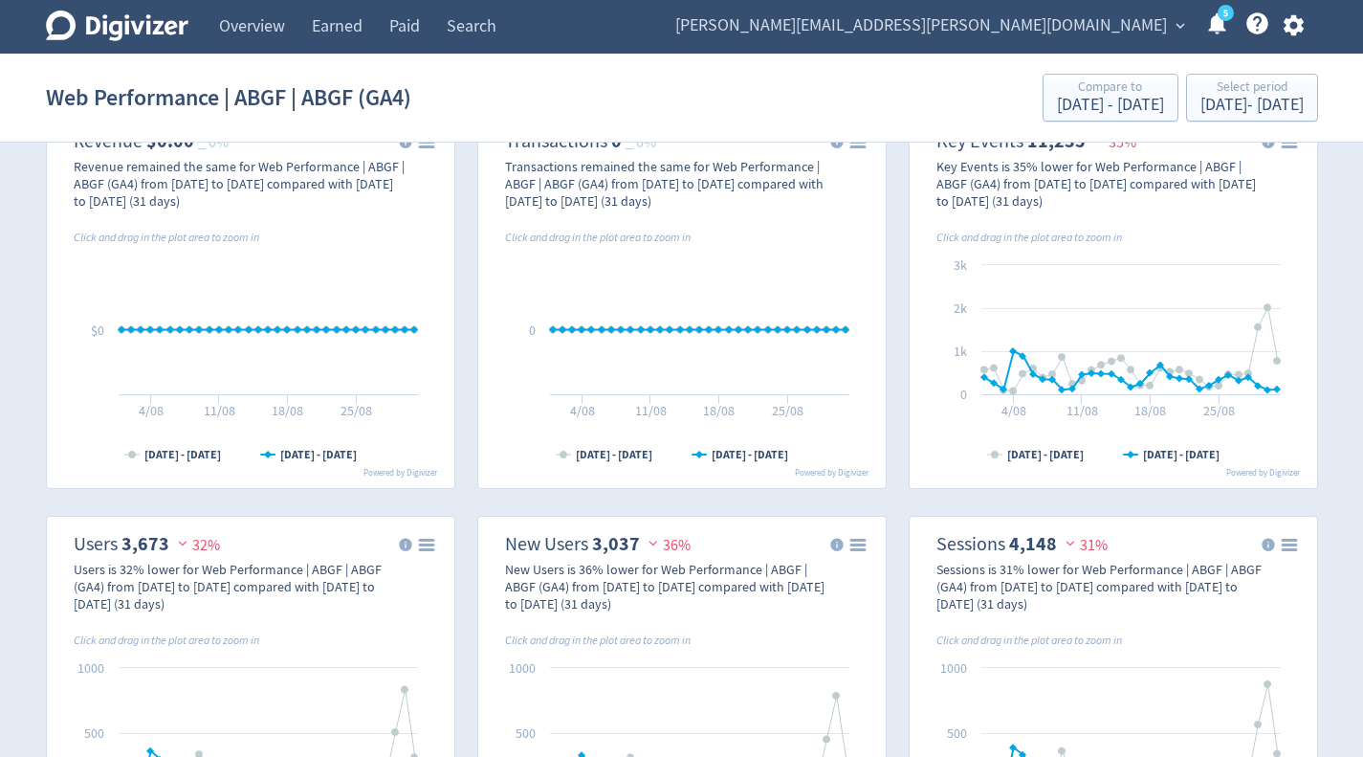
scroll to position [0, 0]
